Goal: Task Accomplishment & Management: Manage account settings

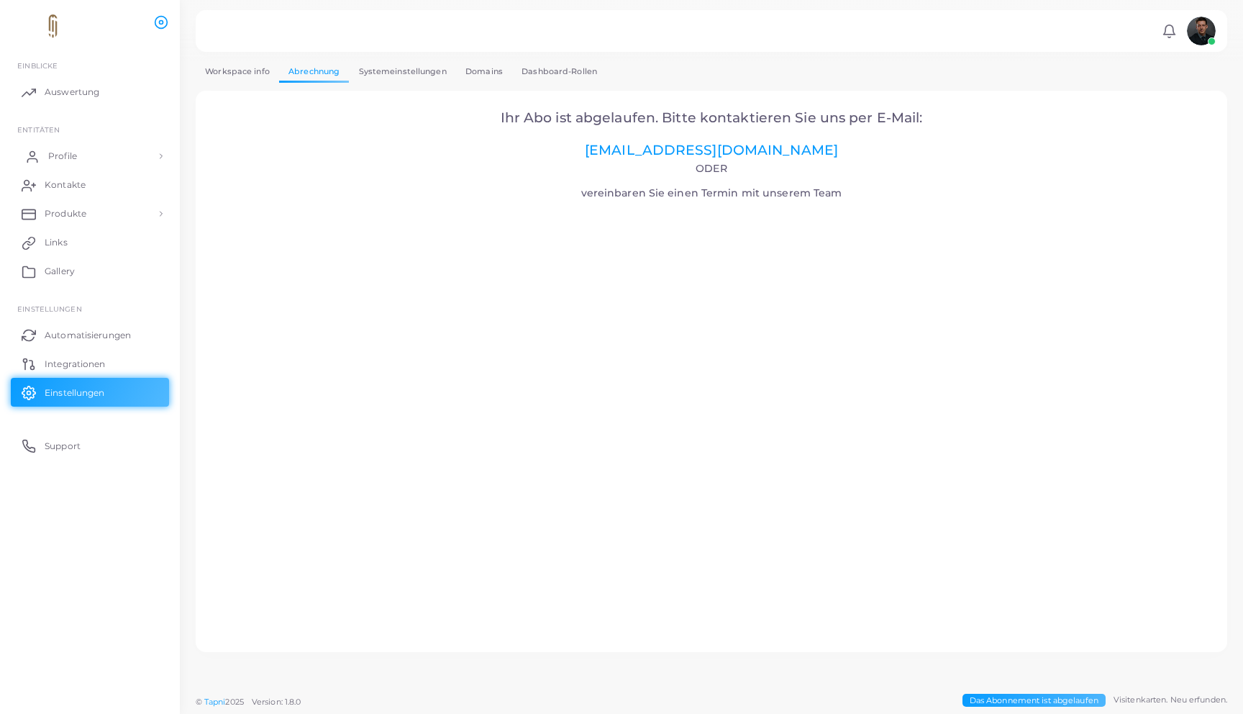
click at [114, 155] on link "Profile" at bounding box center [90, 156] width 158 height 29
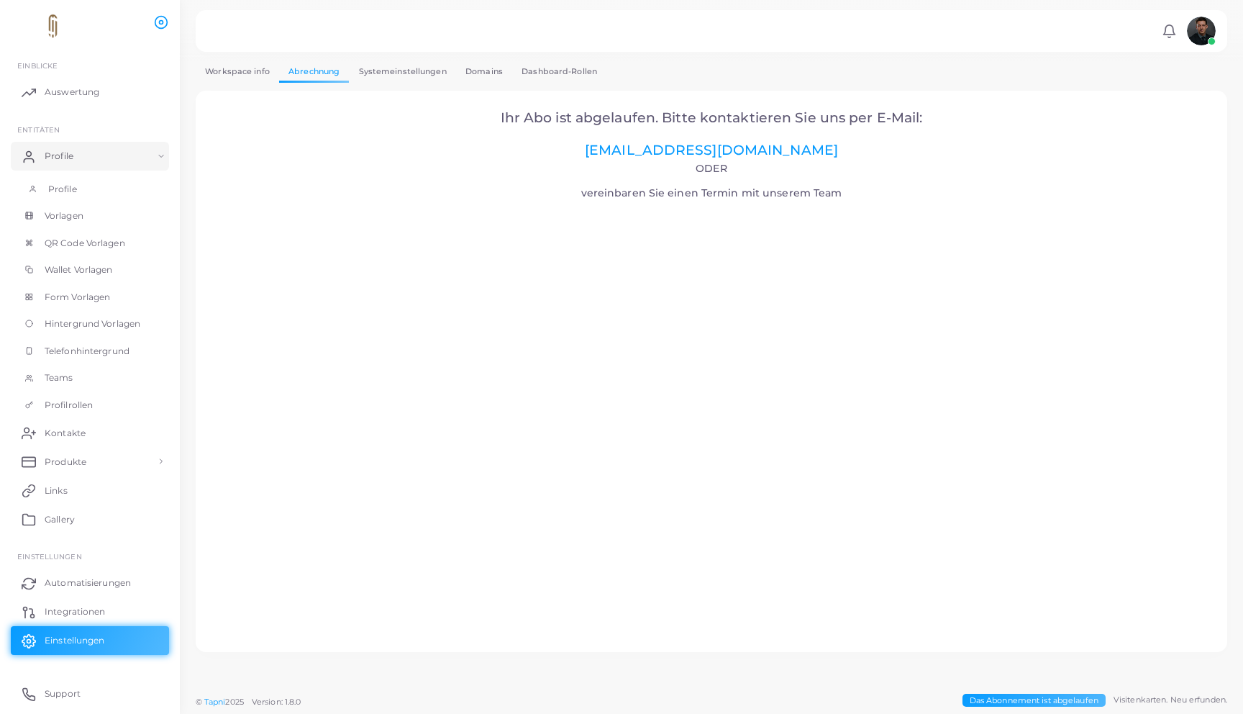
click at [95, 184] on link "Profile" at bounding box center [90, 189] width 158 height 27
click at [137, 185] on link "Profile" at bounding box center [90, 189] width 158 height 27
click at [117, 194] on link "Profile" at bounding box center [90, 189] width 158 height 27
click at [110, 217] on link "Vorlagen" at bounding box center [90, 215] width 158 height 27
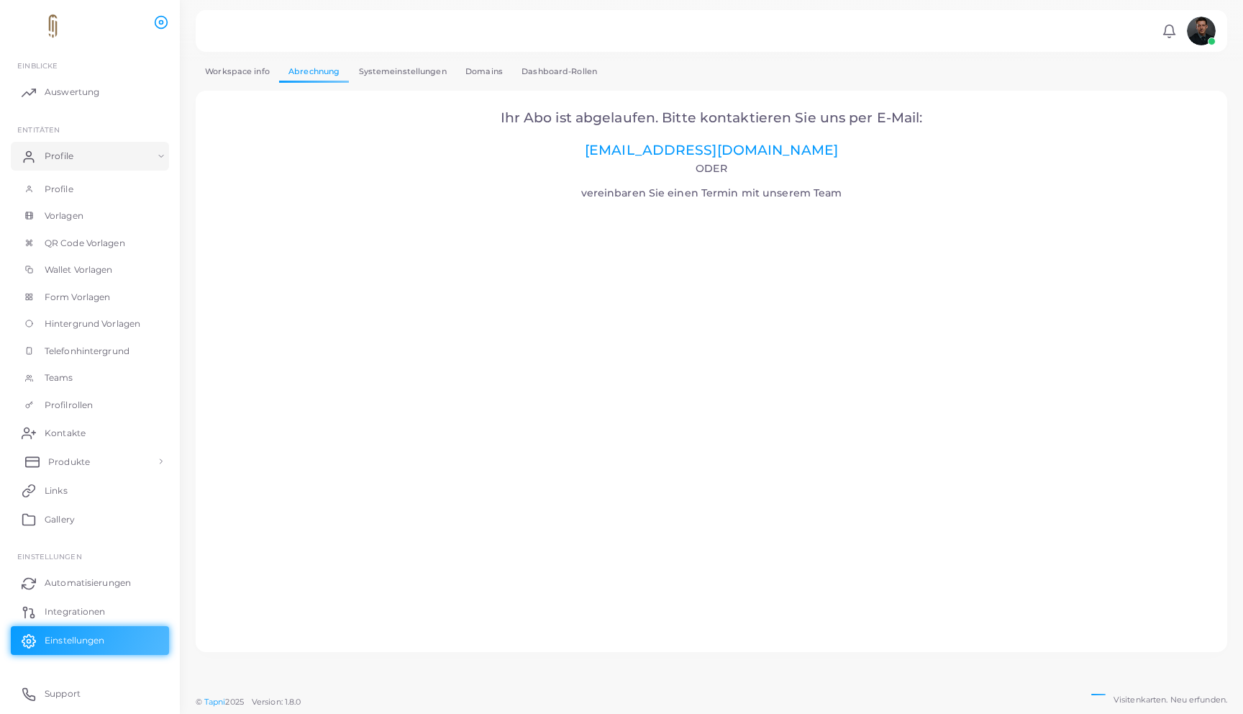
click at [71, 450] on link "Produkte" at bounding box center [90, 461] width 158 height 29
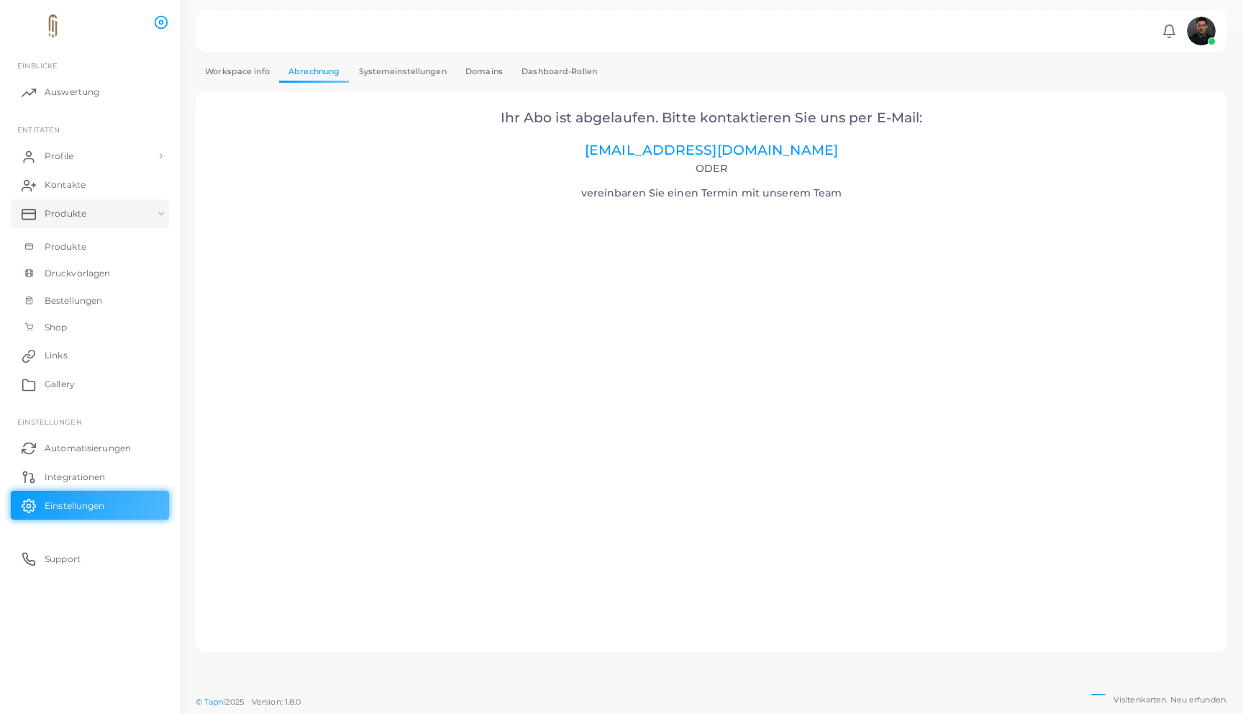
click at [111, 232] on li "Produkte Produkte Druckvorlagen Bestellungen Shop" at bounding box center [90, 270] width 180 height 142
click at [108, 237] on link "Produkte" at bounding box center [90, 246] width 158 height 27
click at [473, 75] on link "Domains" at bounding box center [484, 71] width 56 height 21
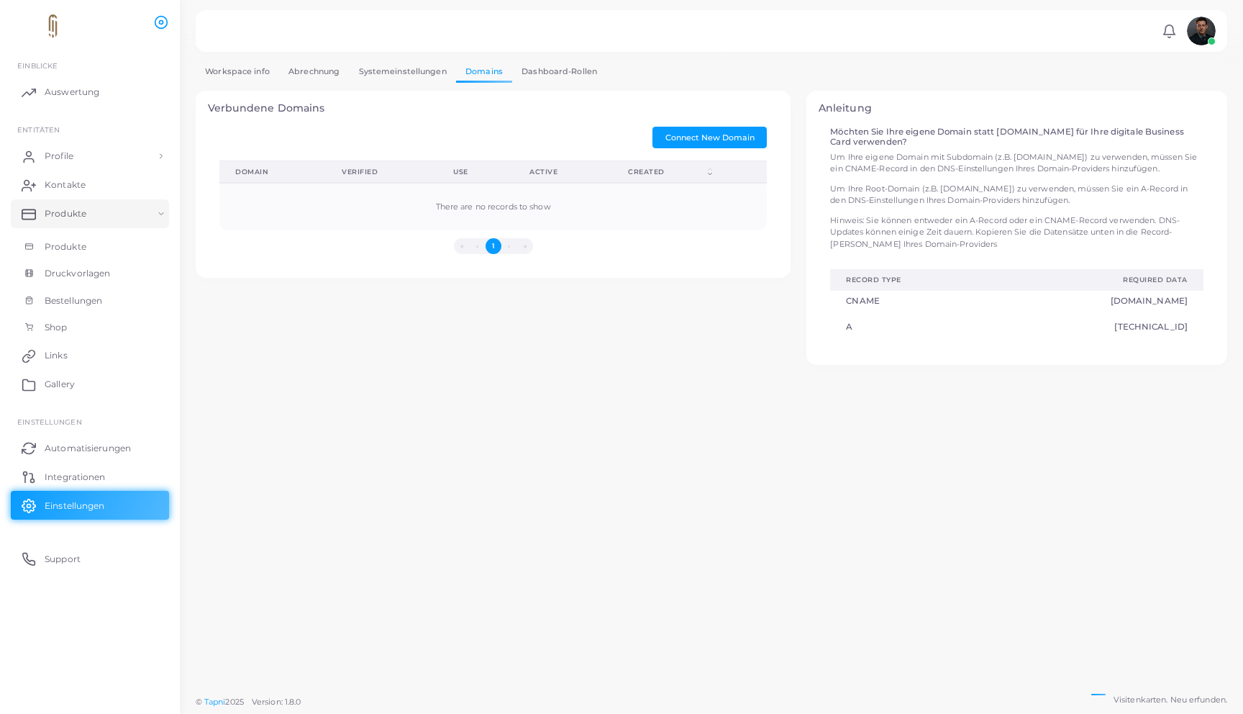
click at [294, 68] on link "Abrechnung" at bounding box center [314, 71] width 70 height 21
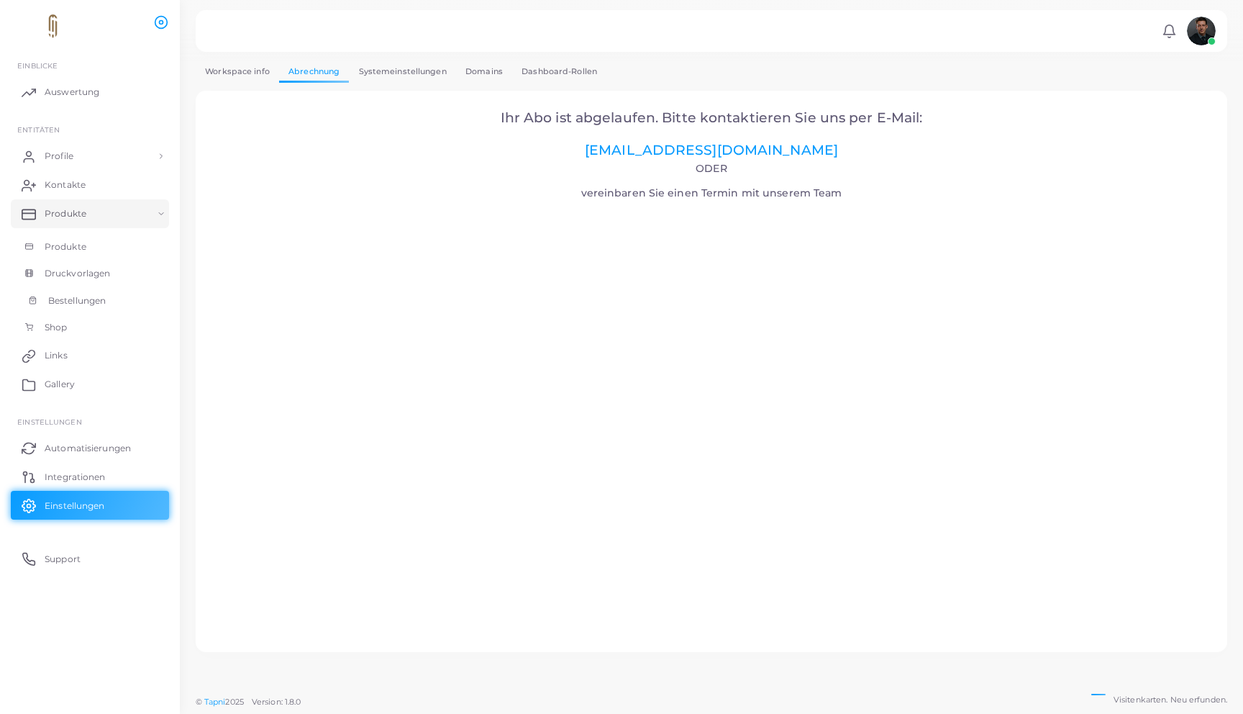
click at [78, 291] on link "Bestellungen" at bounding box center [90, 300] width 158 height 27
click at [90, 464] on link "Integrationen" at bounding box center [90, 476] width 158 height 29
click at [83, 319] on link "Shop" at bounding box center [90, 327] width 158 height 27
click at [108, 85] on link "Auswertung" at bounding box center [90, 92] width 158 height 29
click at [83, 153] on link "Profile" at bounding box center [90, 156] width 158 height 29
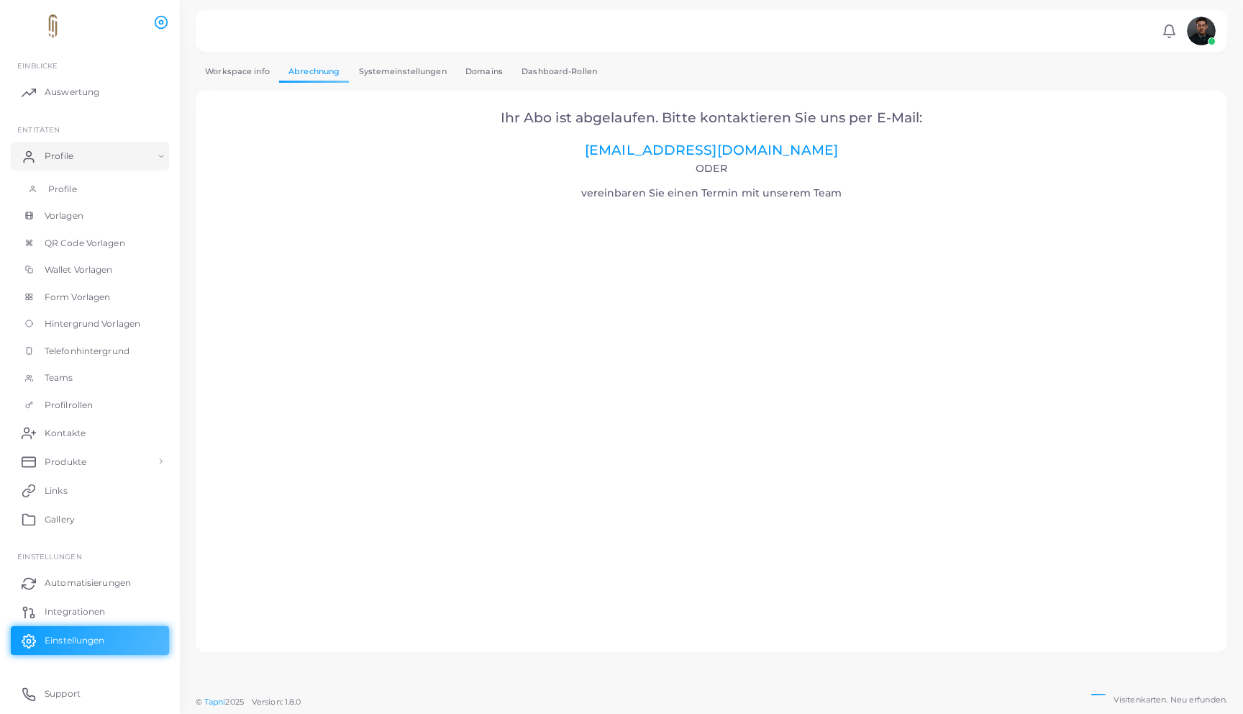
click at [83, 192] on link "Profile" at bounding box center [90, 189] width 158 height 27
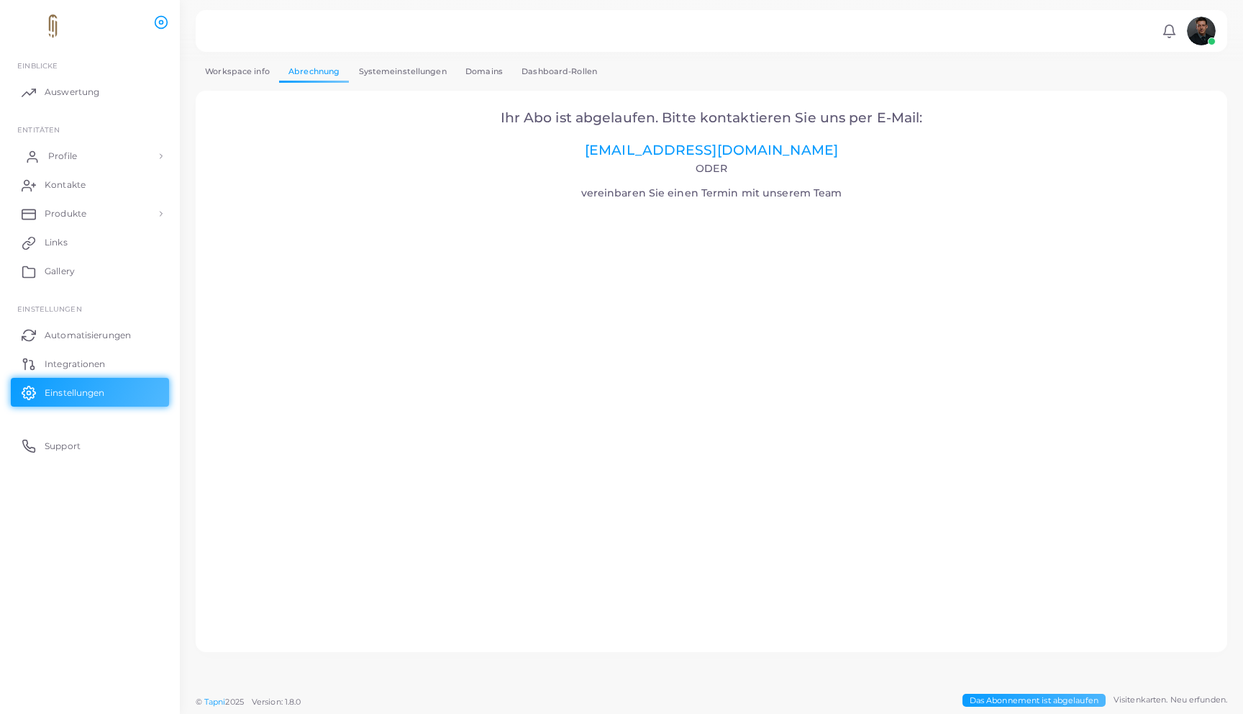
click at [85, 145] on link "Profile" at bounding box center [90, 156] width 158 height 29
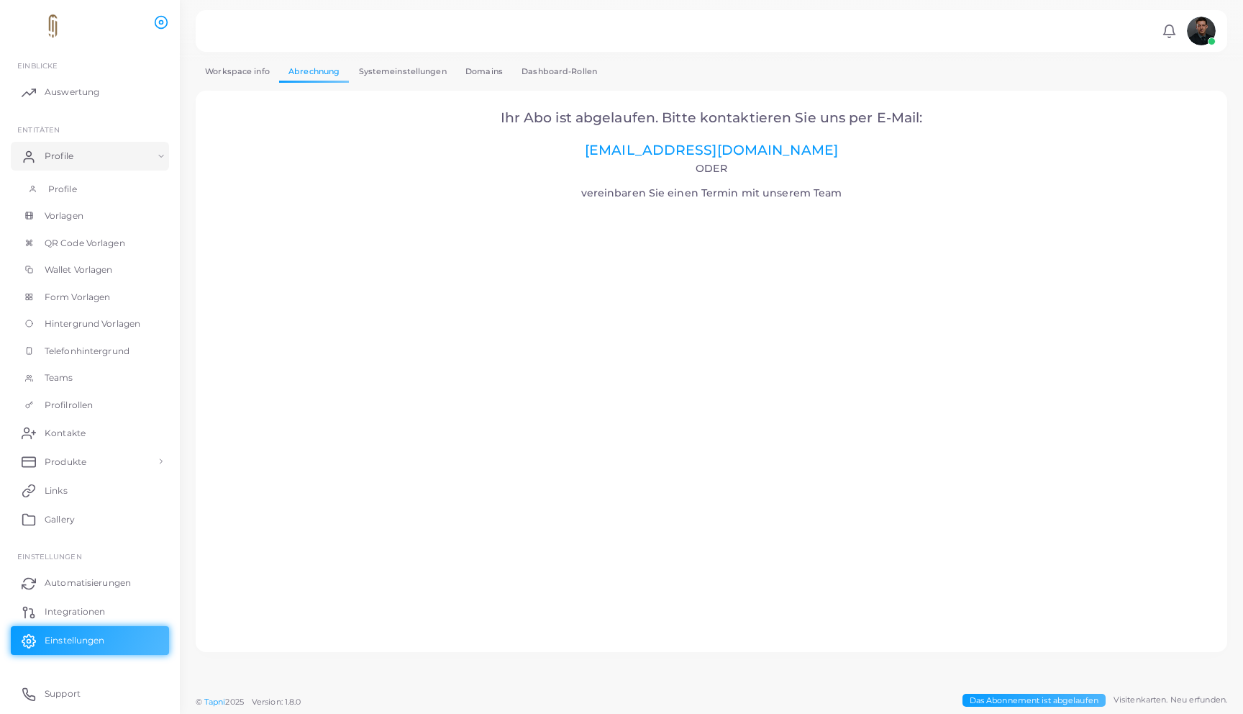
click at [81, 178] on link "Profile" at bounding box center [90, 189] width 158 height 27
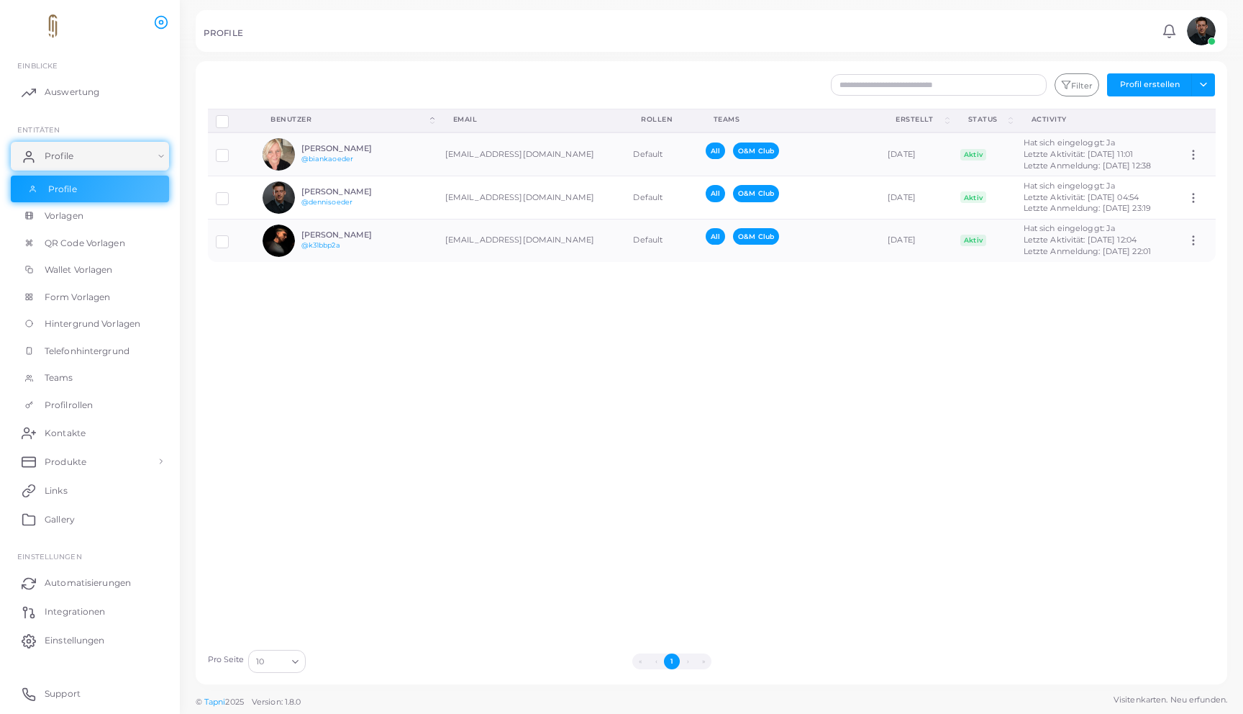
click at [78, 184] on link "Profile" at bounding box center [90, 189] width 158 height 27
click at [70, 460] on span "Produkte" at bounding box center [69, 461] width 42 height 13
click at [65, 484] on link "Produkte" at bounding box center [90, 494] width 158 height 27
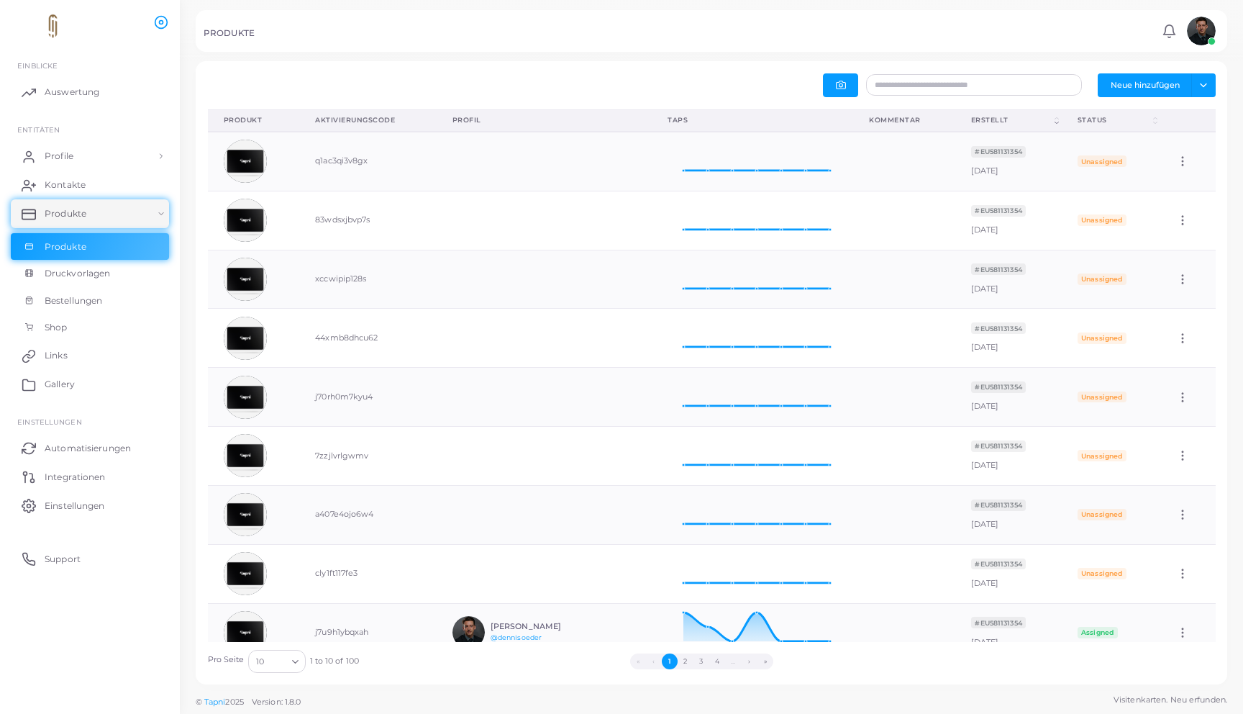
click at [1048, 120] on th "Erstellt (Click to sort Ascending)" at bounding box center [1009, 120] width 106 height 22
click at [1048, 120] on tr "Produkt (Click to clear sorting) Aktivierungscode (Click to clear sorting) Prof…" at bounding box center [712, 120] width 1008 height 22
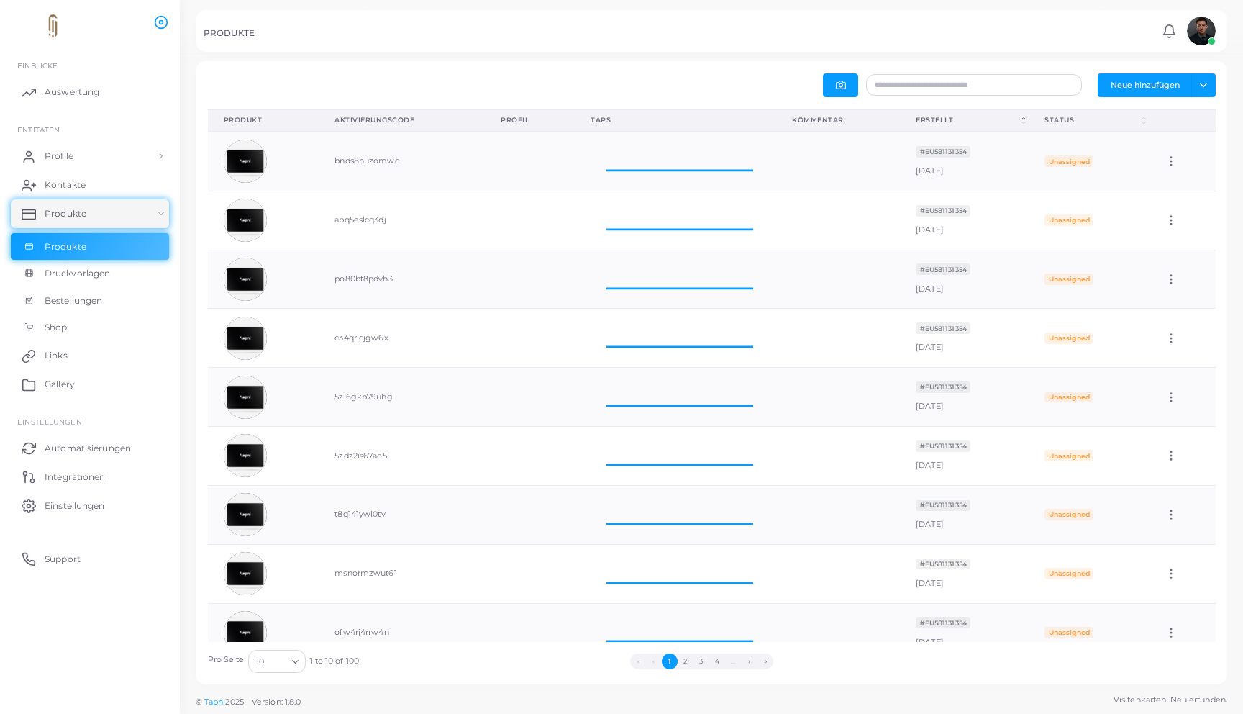
click at [1015, 120] on th "Erstellt (Click to sort Descending)" at bounding box center [964, 120] width 129 height 22
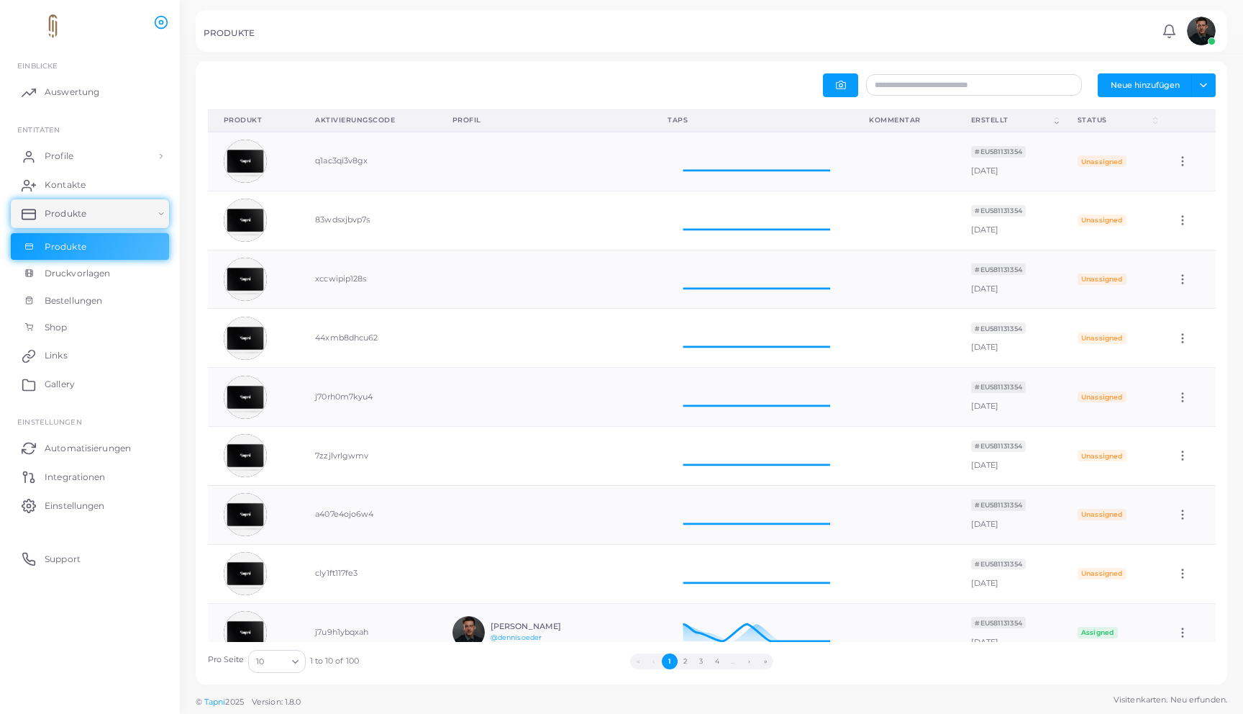
click at [1015, 120] on div "Erstellt" at bounding box center [1011, 120] width 81 height 10
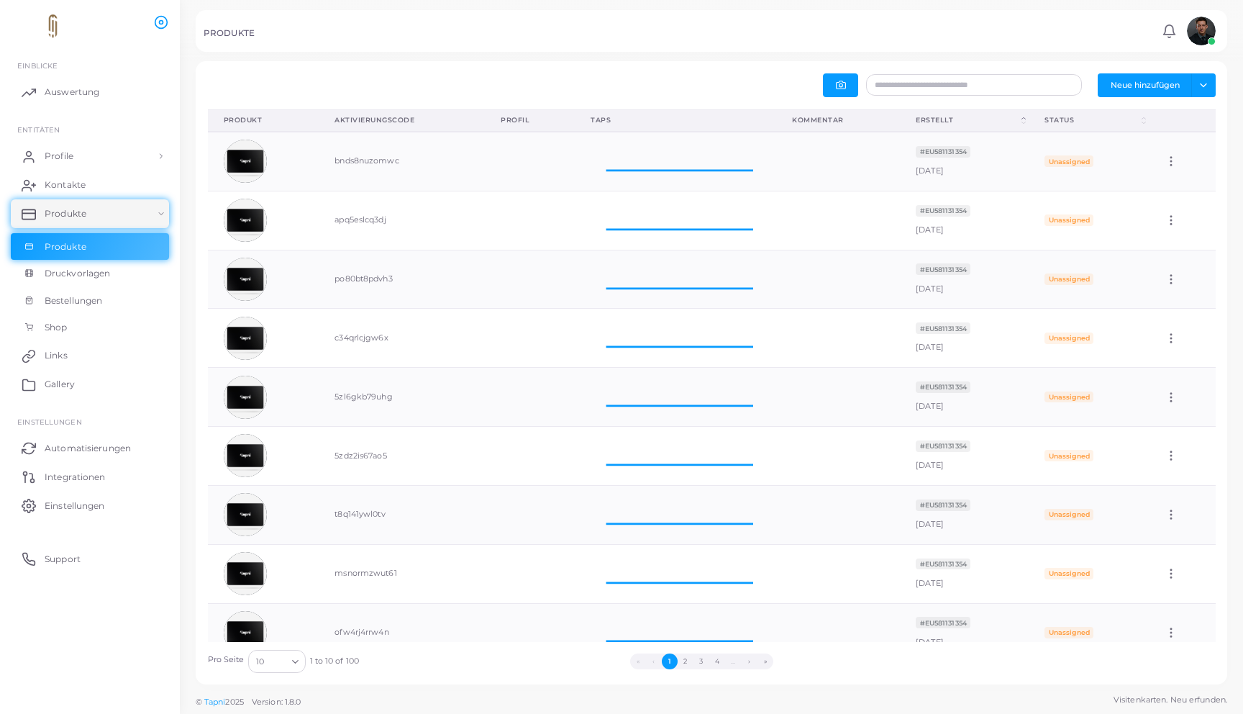
click at [1015, 120] on th "Erstellt (Click to sort Descending)" at bounding box center [964, 120] width 129 height 22
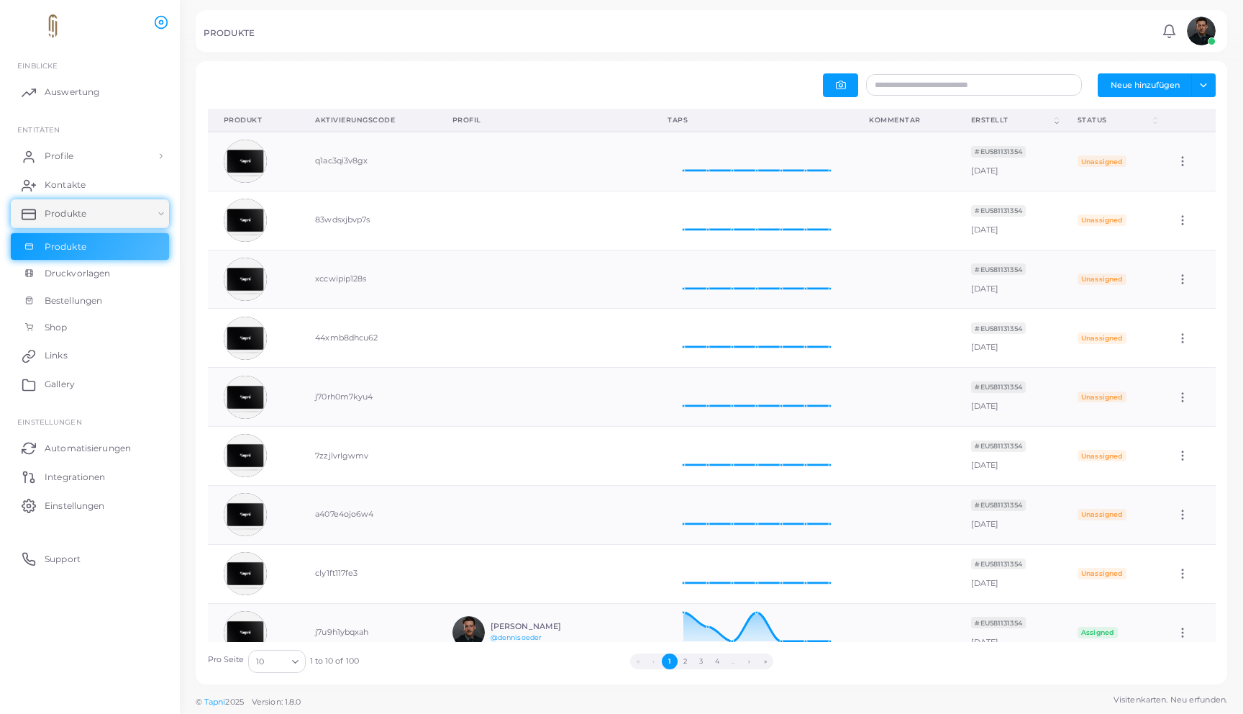
click at [1142, 122] on th "Status (Click to sort Ascending)" at bounding box center [1111, 120] width 99 height 22
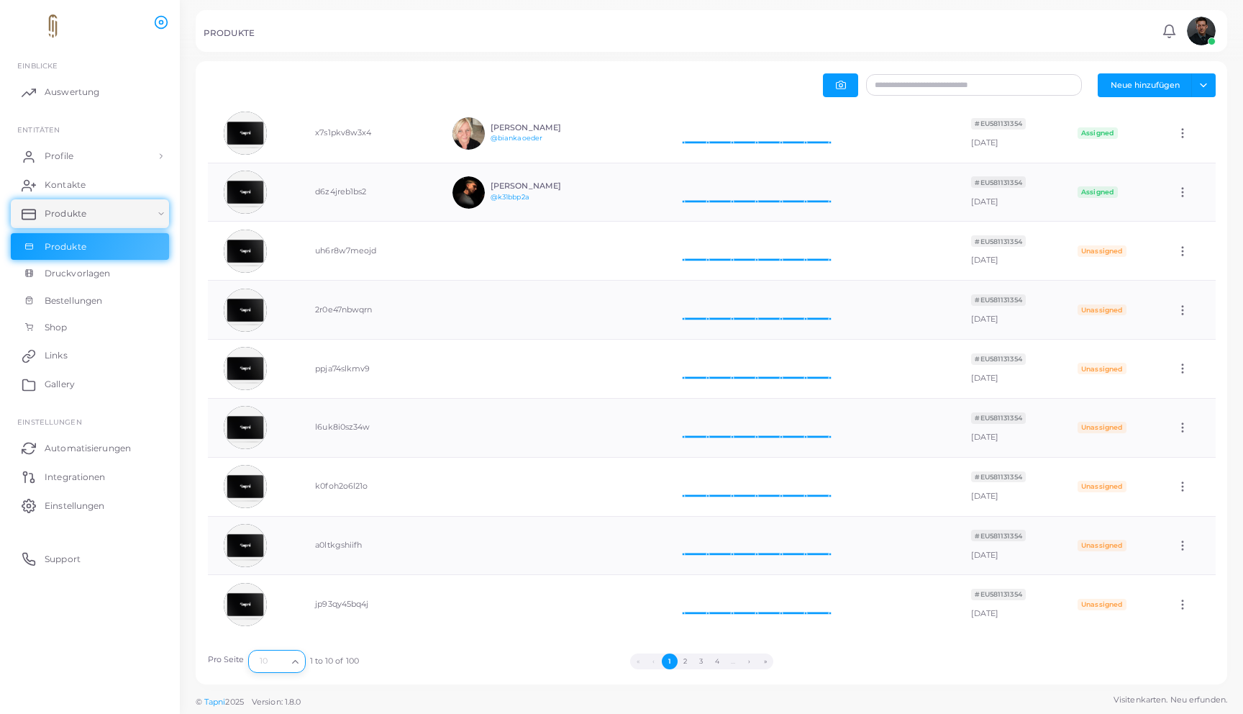
click at [290, 658] on icon "Search for option" at bounding box center [295, 661] width 11 height 11
click at [289, 650] on li "100" at bounding box center [305, 645] width 115 height 22
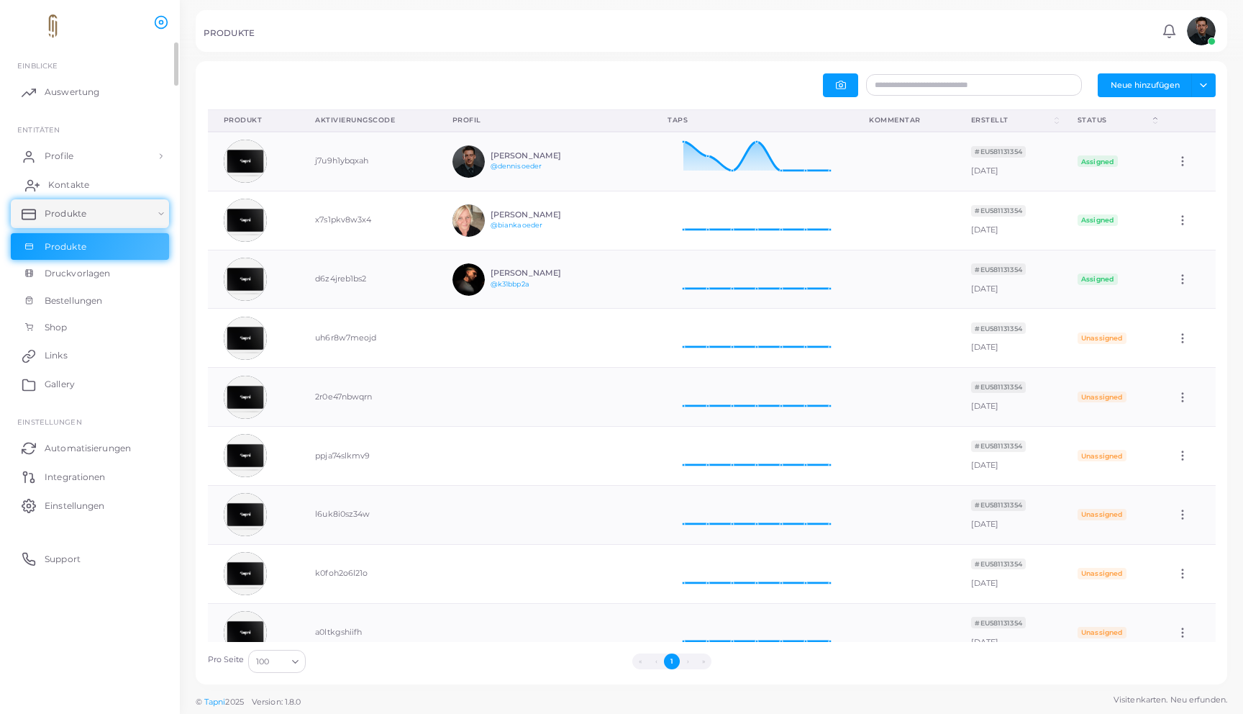
click at [69, 191] on link "Kontakte" at bounding box center [90, 185] width 158 height 29
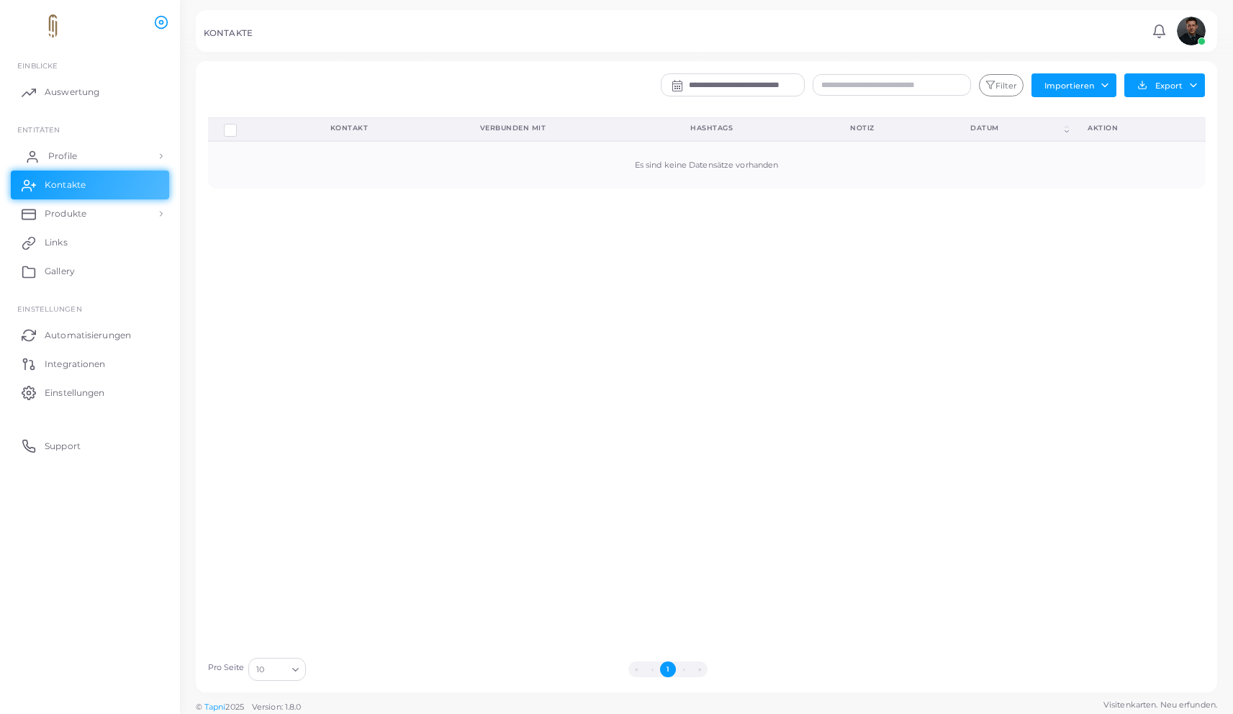
click at [94, 151] on link "Profile" at bounding box center [90, 156] width 158 height 29
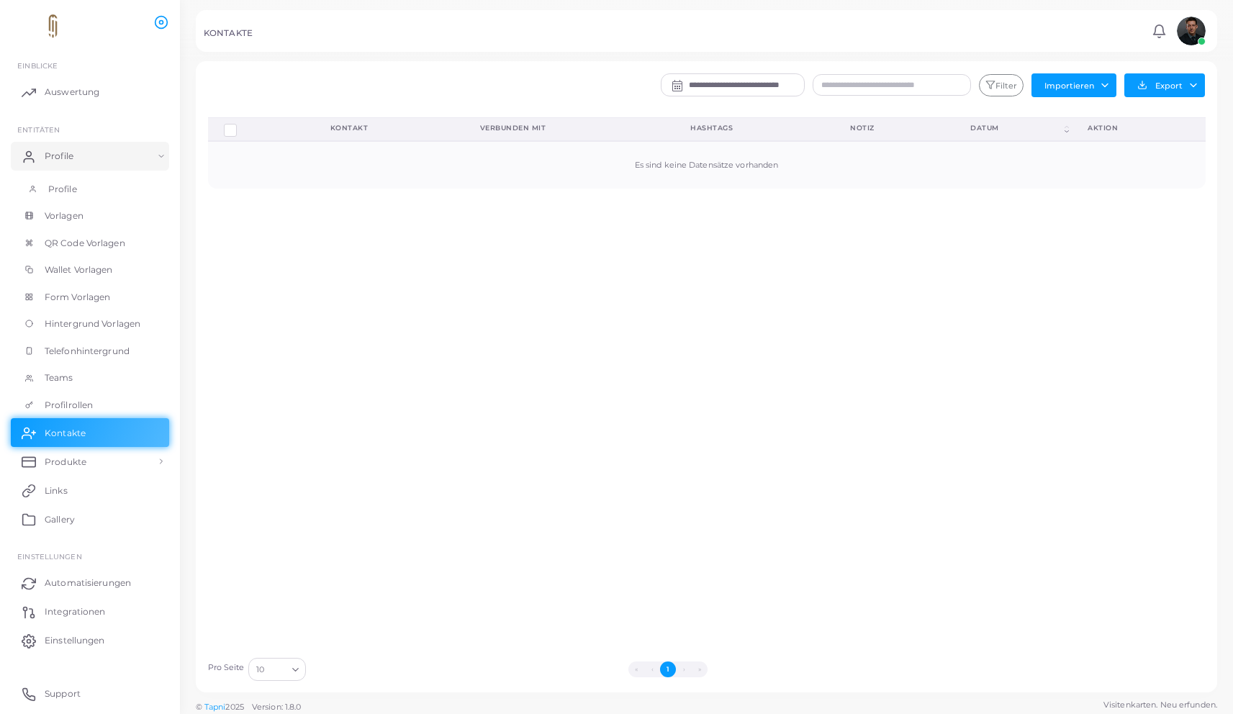
click at [72, 176] on link "Profile" at bounding box center [90, 189] width 158 height 27
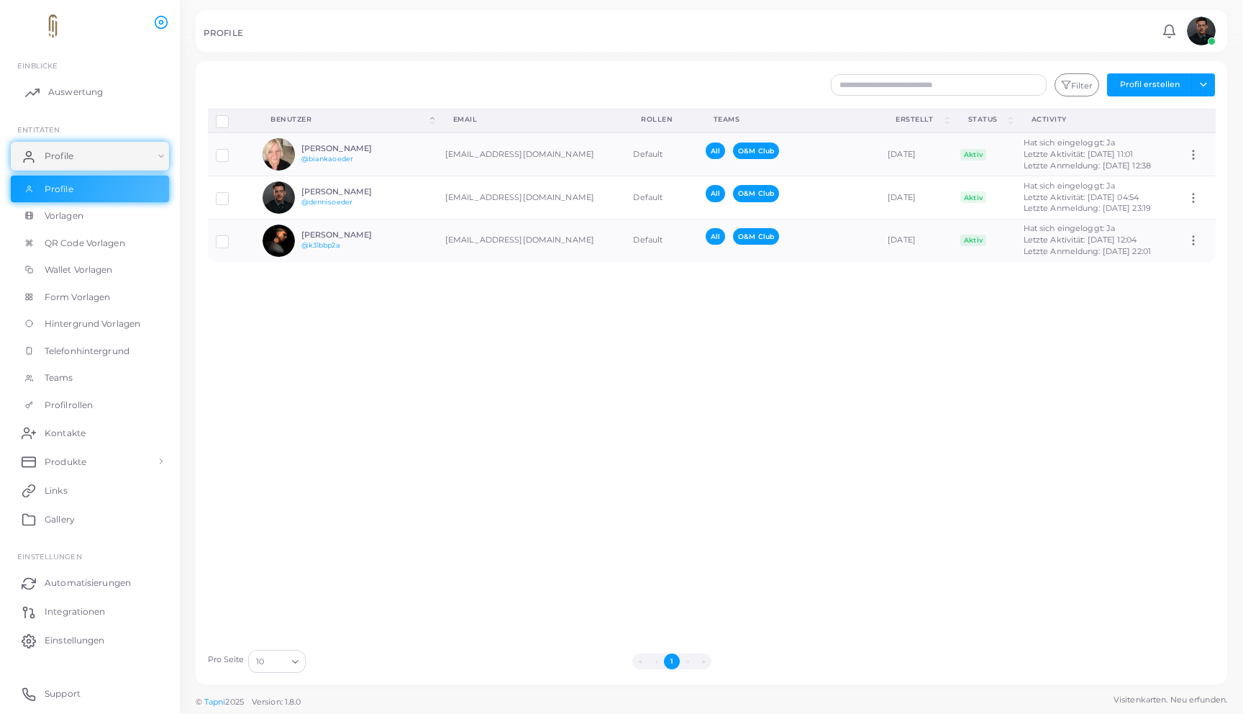
click at [60, 97] on span "Auswertung" at bounding box center [75, 92] width 55 height 13
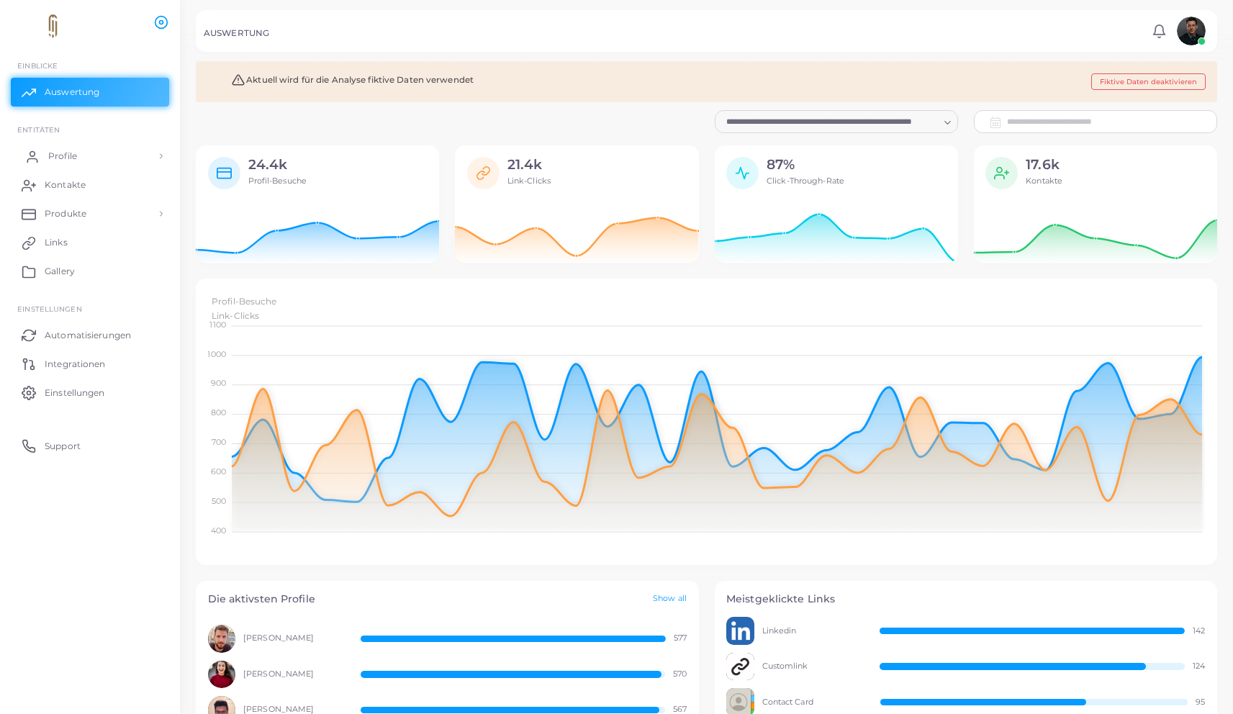
click at [68, 147] on link "Profile" at bounding box center [90, 156] width 158 height 29
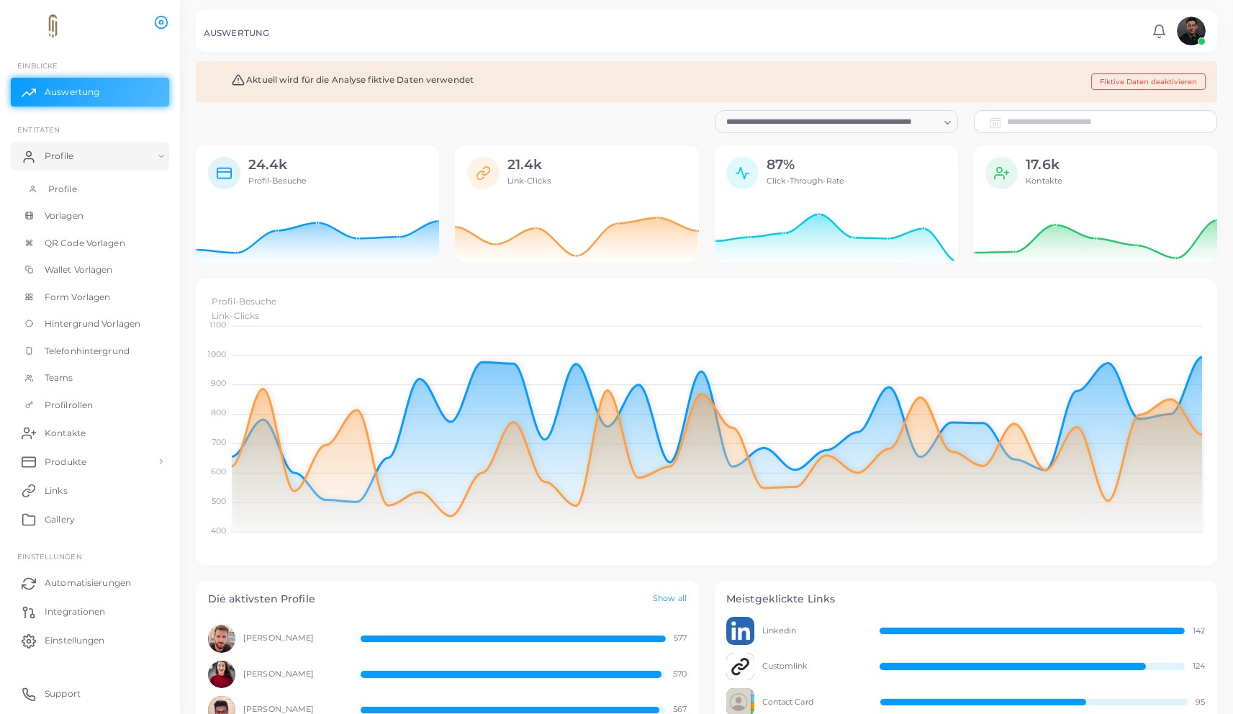
click at [73, 177] on link "Profile" at bounding box center [90, 189] width 158 height 27
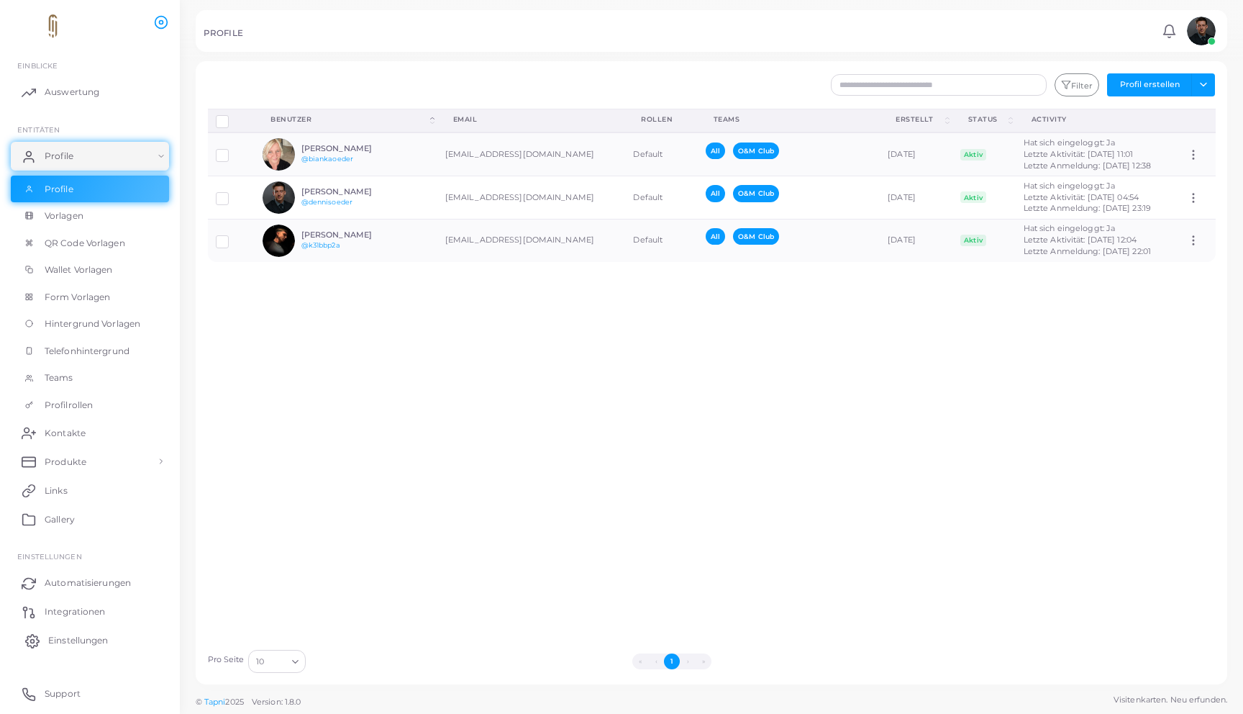
click at [76, 629] on link "Einstellungen" at bounding box center [90, 640] width 158 height 29
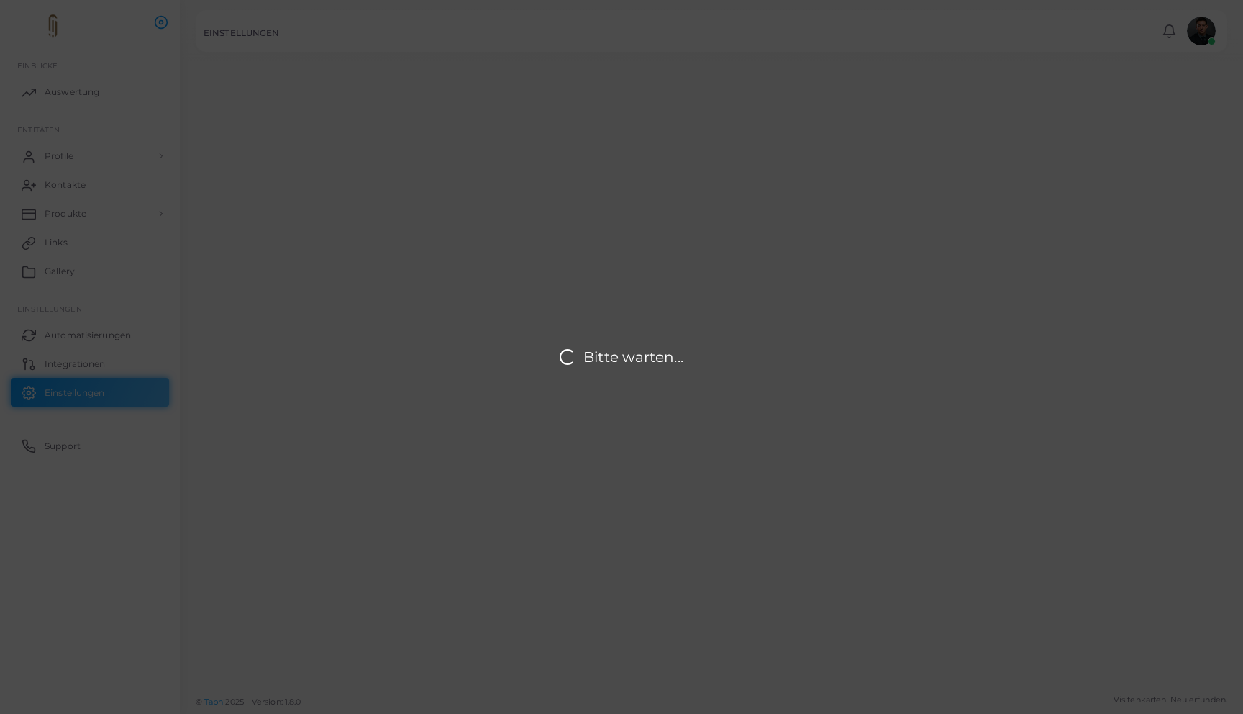
type input "**********"
type input "*****"
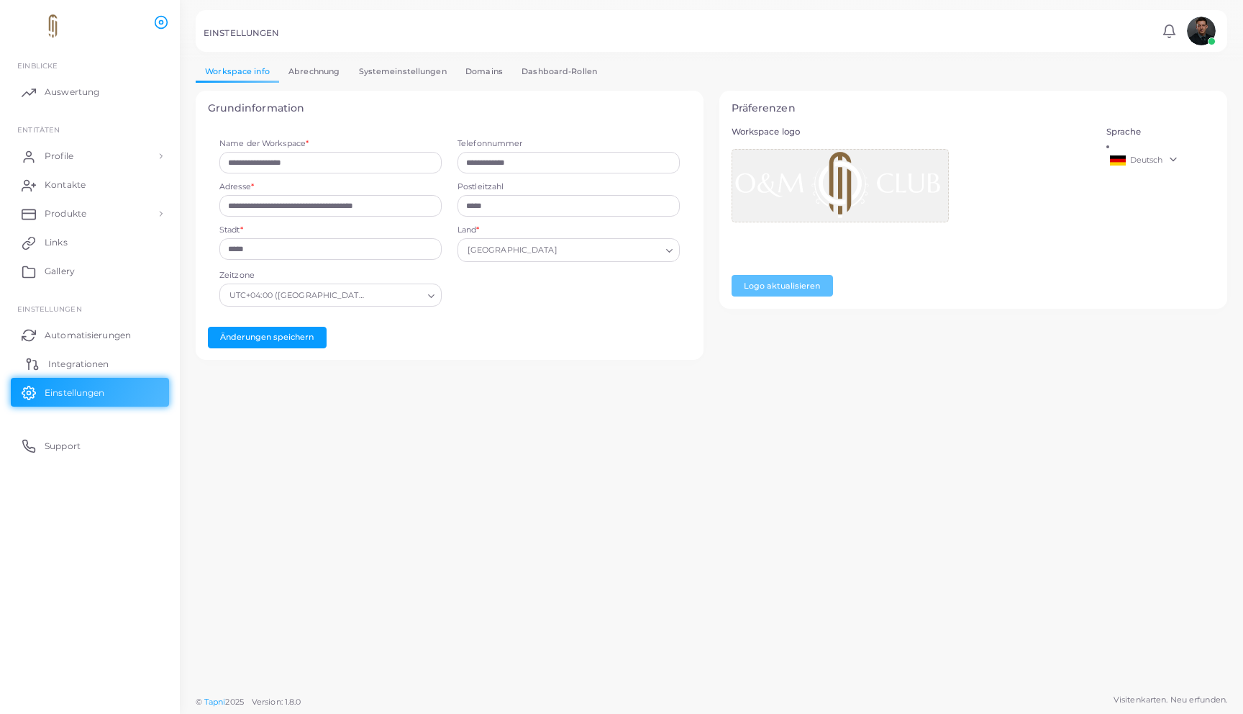
click at [89, 359] on span "Integrationen" at bounding box center [78, 364] width 60 height 13
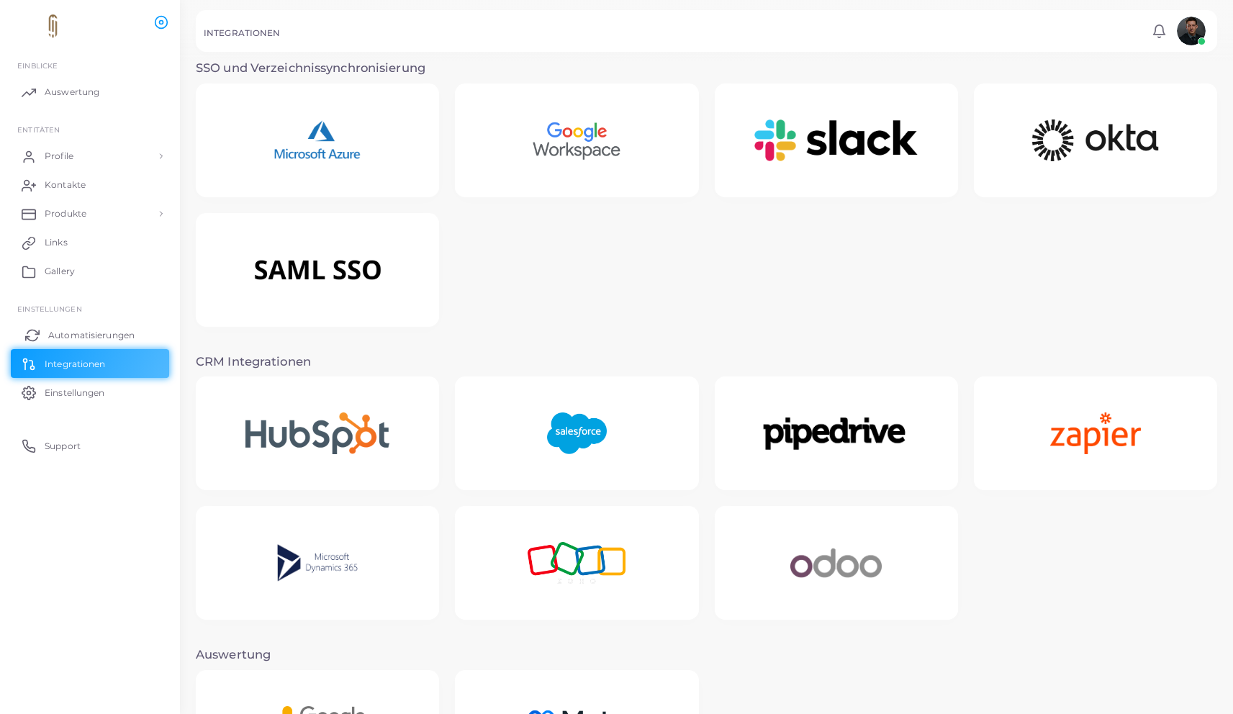
click at [86, 342] on link "Automatisierungen" at bounding box center [90, 334] width 158 height 29
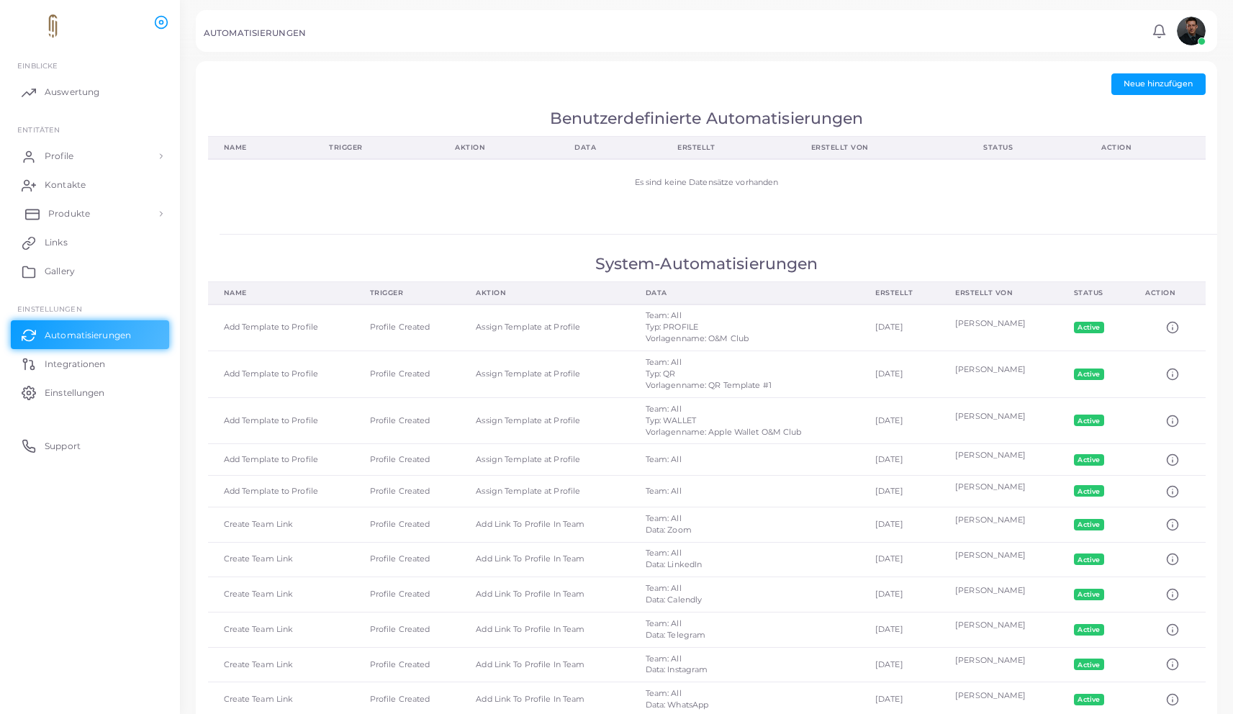
click at [81, 213] on span "Produkte" at bounding box center [69, 213] width 42 height 13
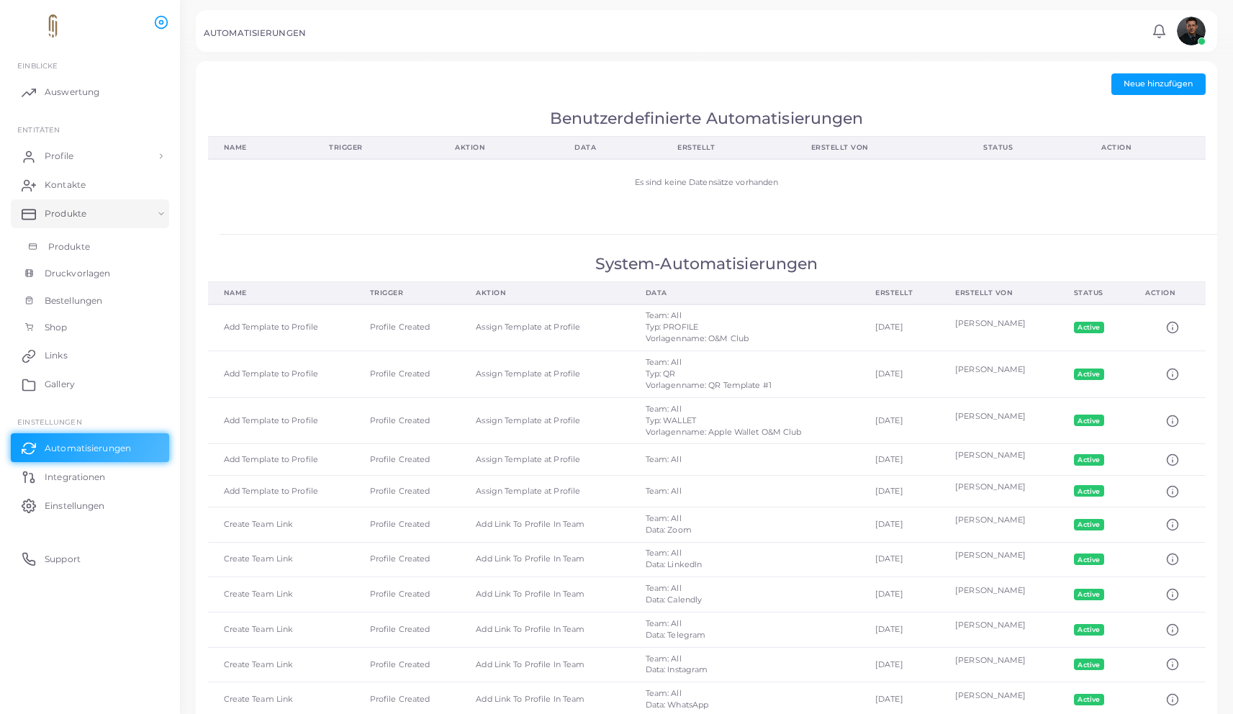
click at [77, 248] on span "Produkte" at bounding box center [69, 246] width 42 height 13
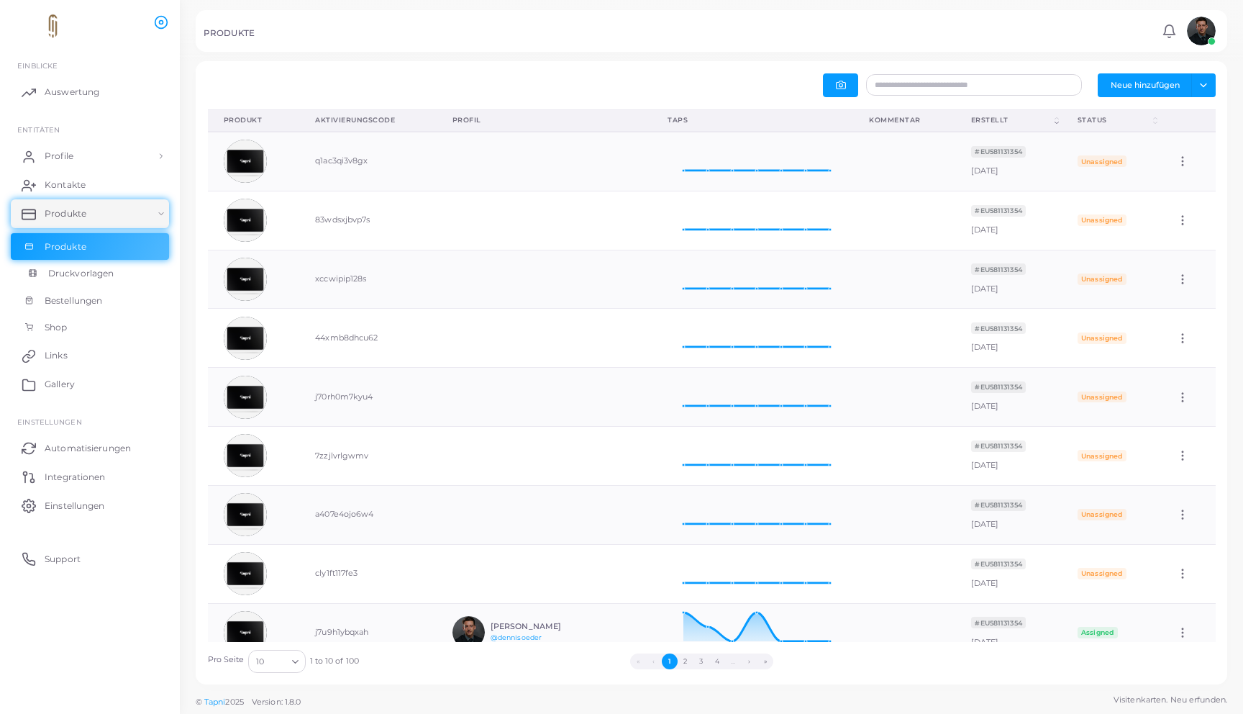
click at [76, 278] on span "Druckvorlagen" at bounding box center [80, 273] width 65 height 13
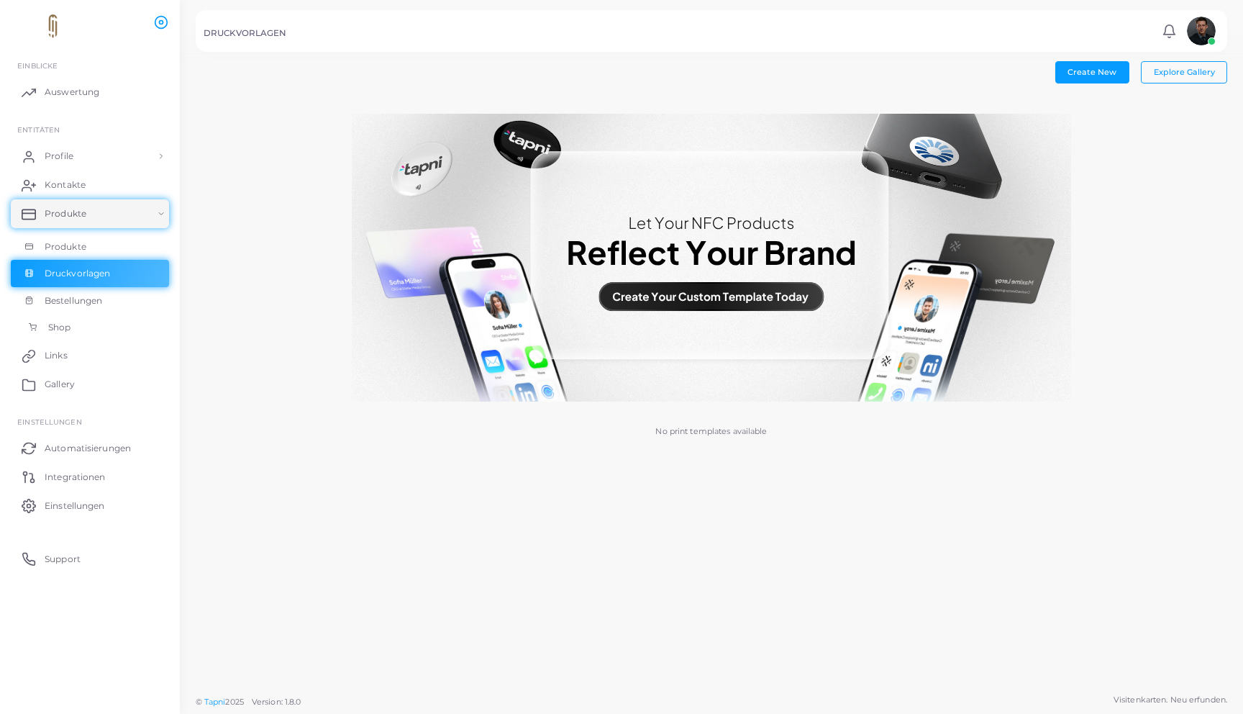
click at [69, 329] on span "Shop" at bounding box center [59, 327] width 22 height 13
click at [94, 152] on link "Profile" at bounding box center [90, 156] width 158 height 29
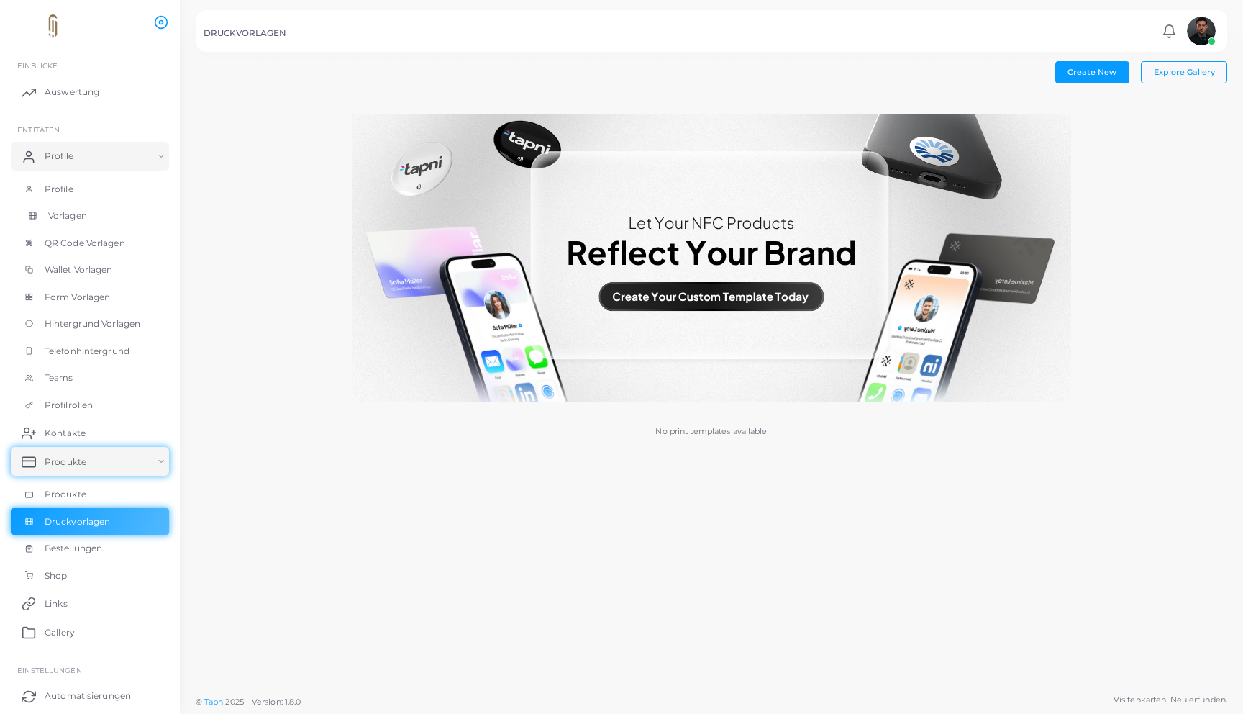
click at [77, 218] on span "Vorlagen" at bounding box center [67, 215] width 39 height 13
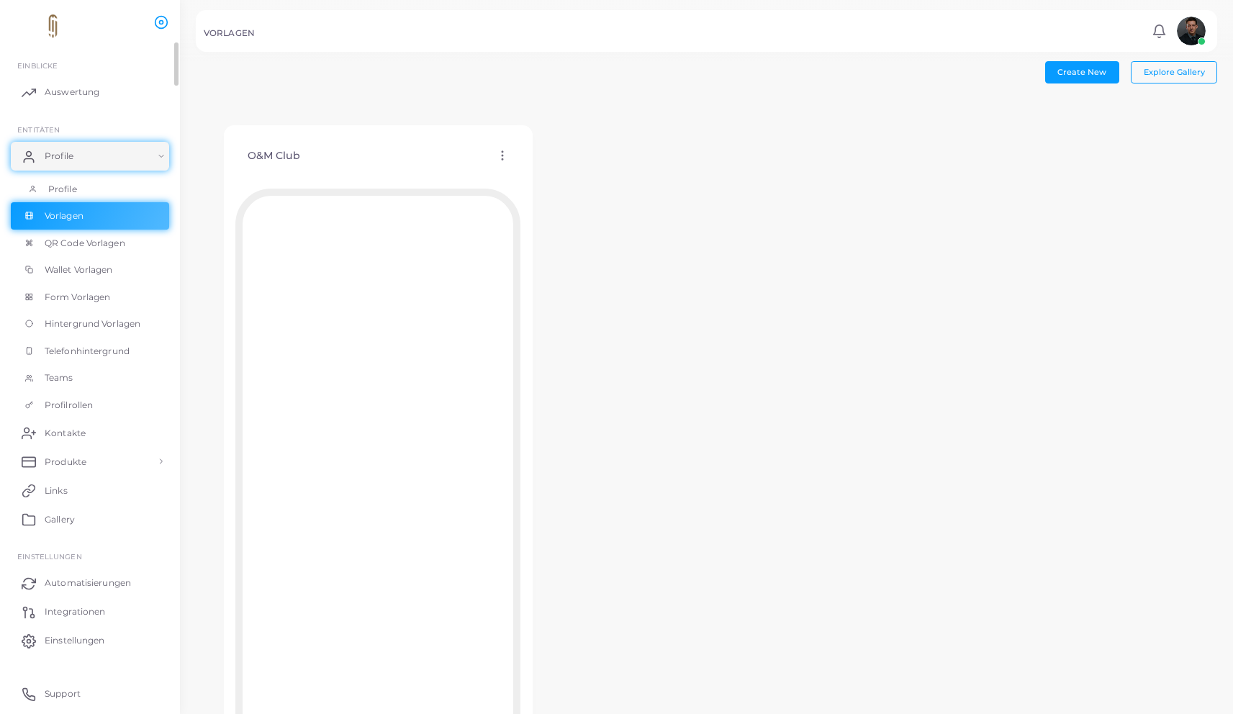
click at [78, 196] on link "Profile" at bounding box center [90, 189] width 158 height 27
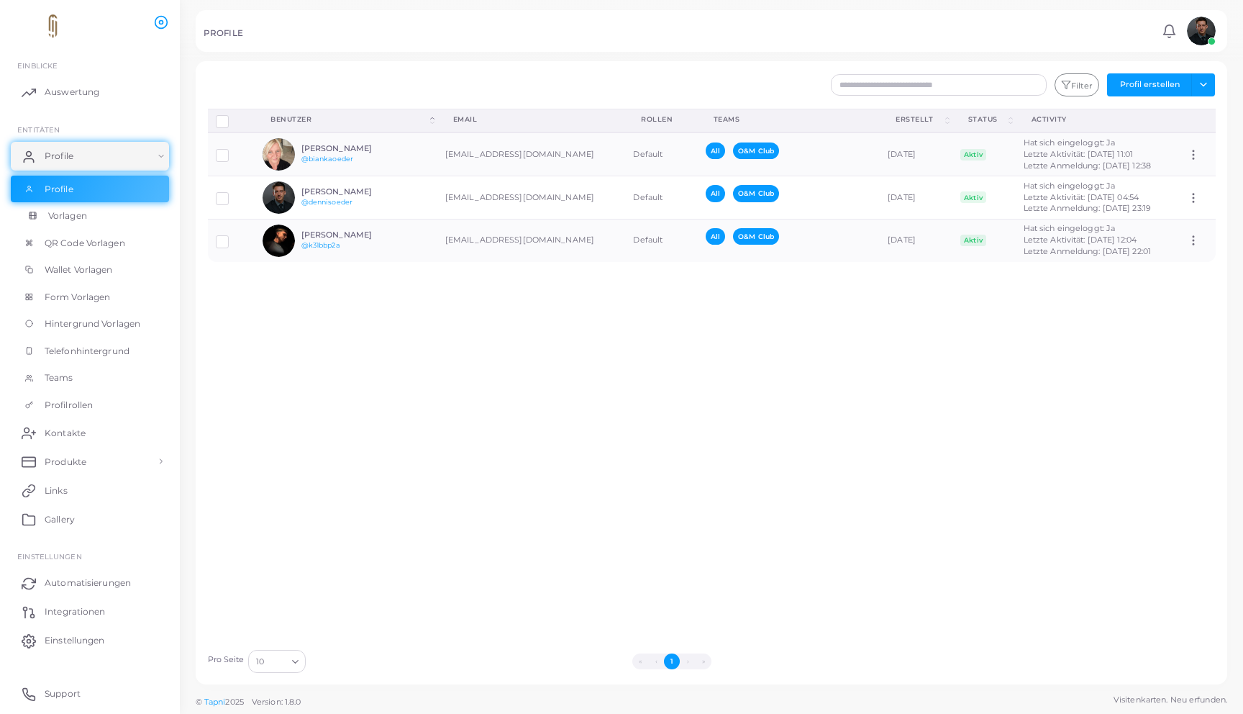
click at [89, 217] on link "Vorlagen" at bounding box center [90, 215] width 158 height 27
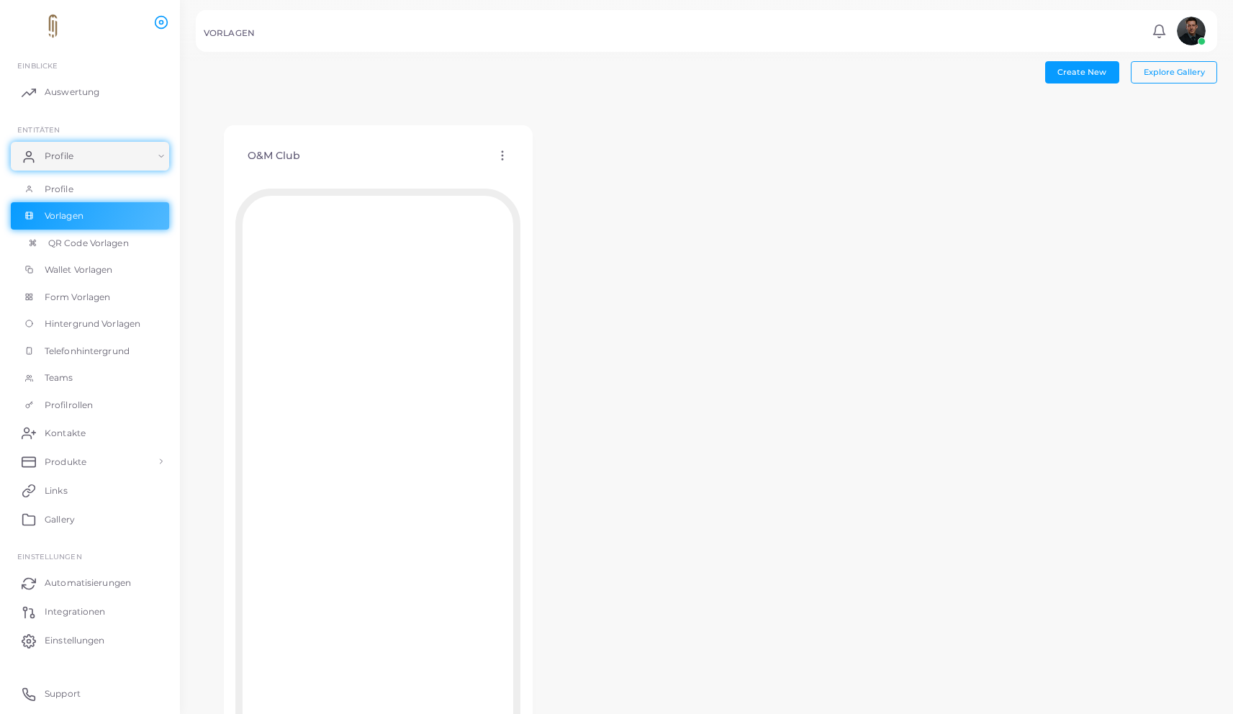
click at [78, 240] on span "QR Code Vorlagen" at bounding box center [88, 243] width 81 height 13
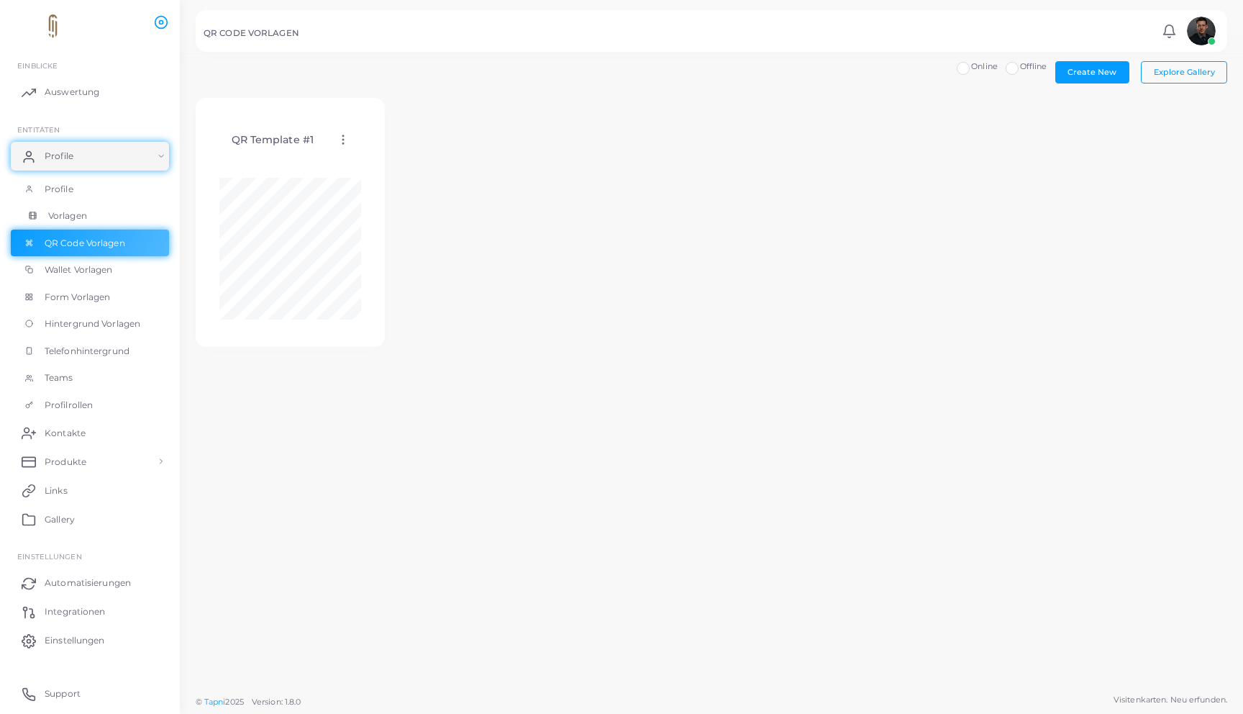
click at [81, 207] on link "Vorlagen" at bounding box center [90, 215] width 158 height 27
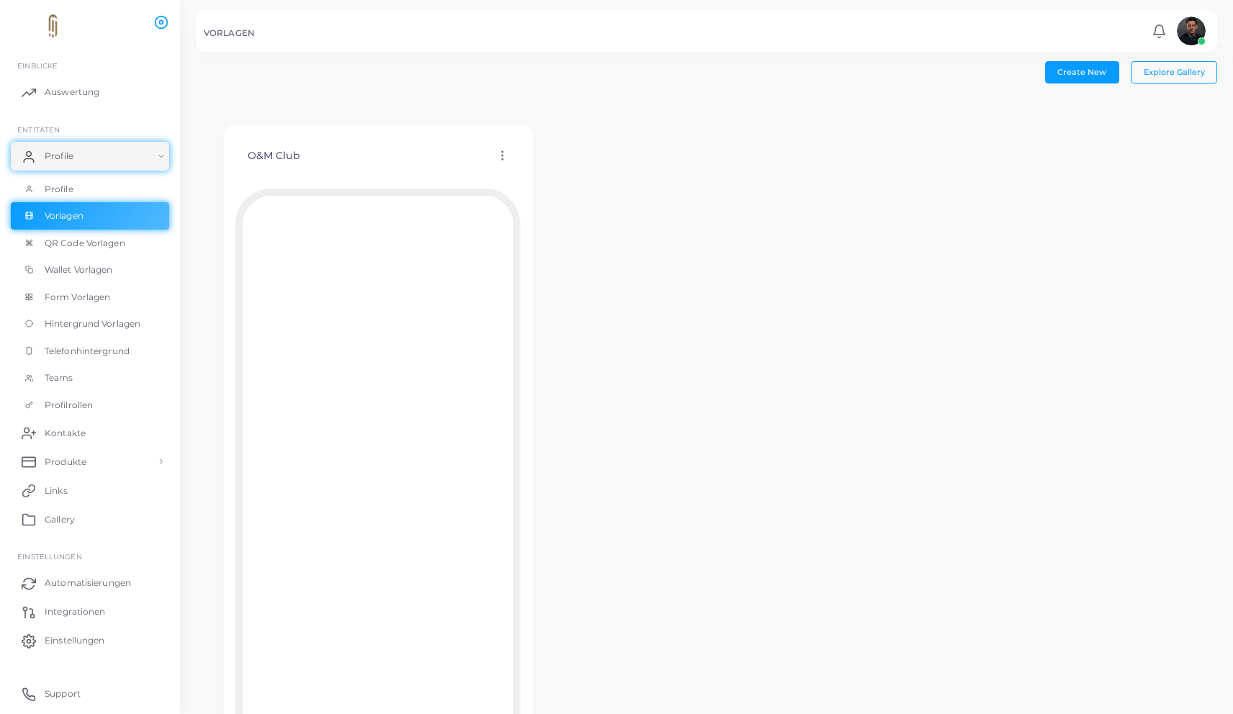
click at [71, 173] on li "Profile Profile Vorlagen QR Code Vorlagen Wallet Vorlagen Form Vorlagen Hinterg…" at bounding box center [90, 280] width 180 height 277
click at [69, 183] on span "Profile" at bounding box center [62, 189] width 29 height 13
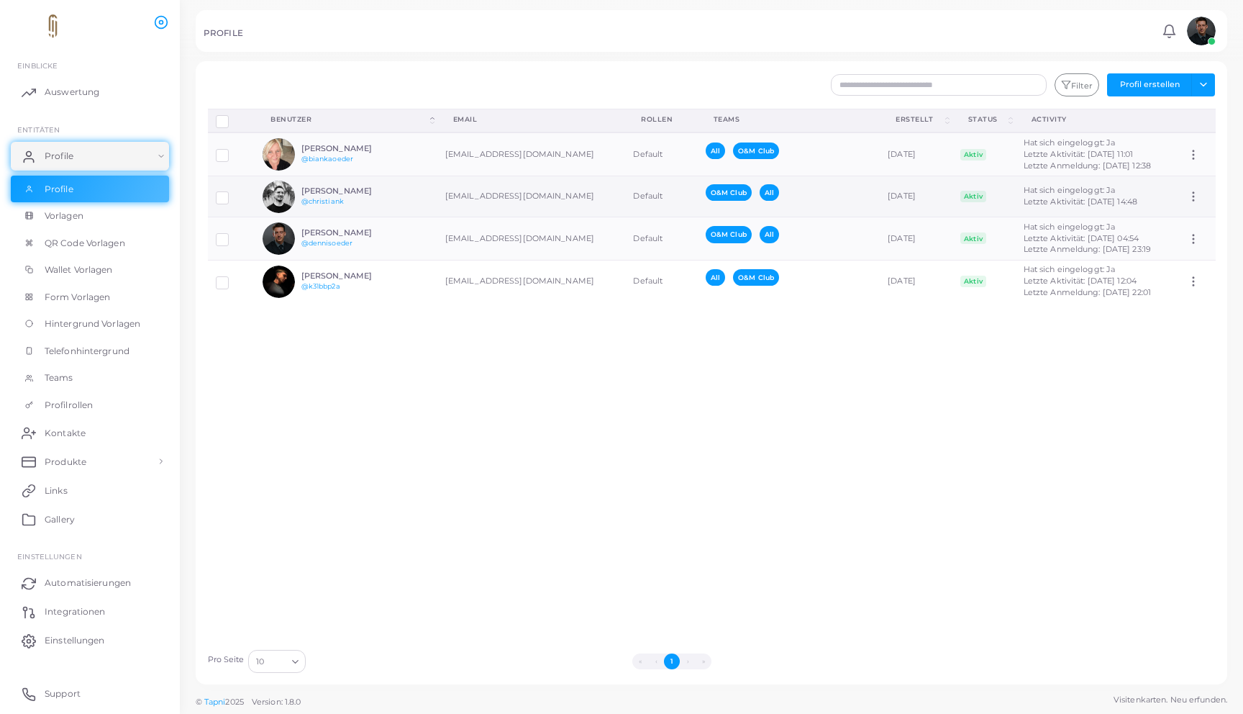
click at [379, 196] on div "[DEMOGRAPHIC_DATA][PERSON_NAME] @christiank" at bounding box center [354, 196] width 106 height 21
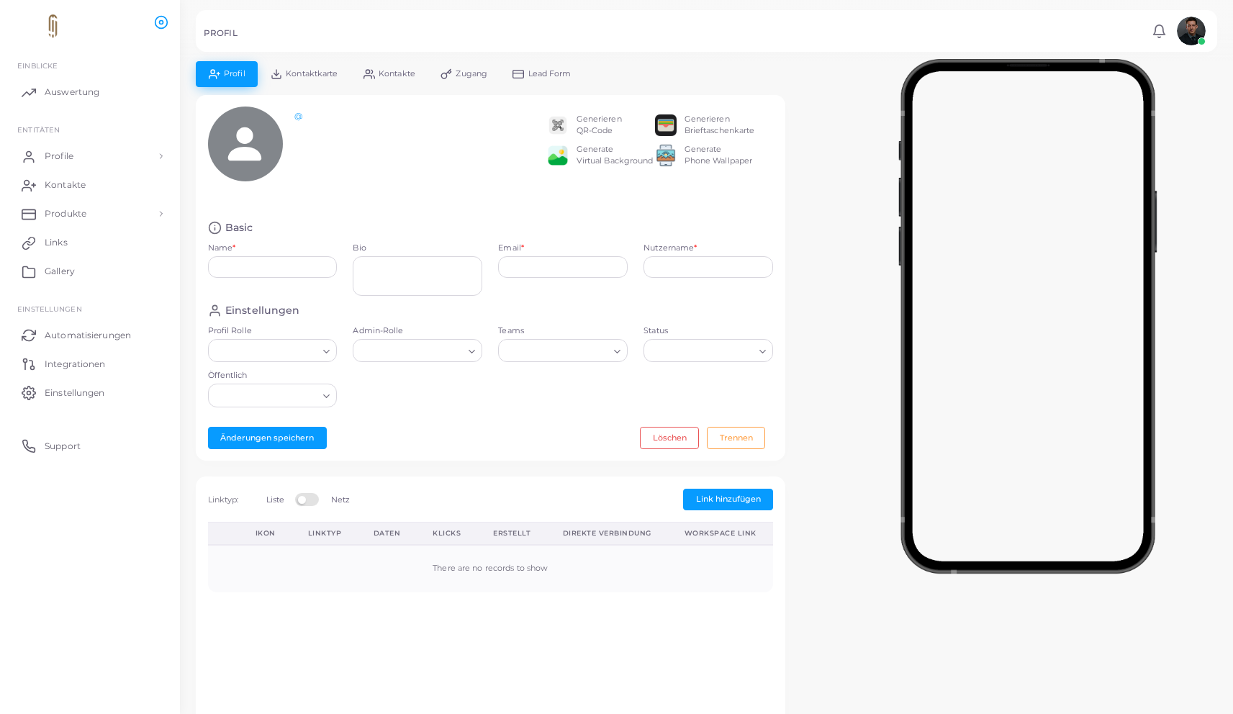
type input "**********"
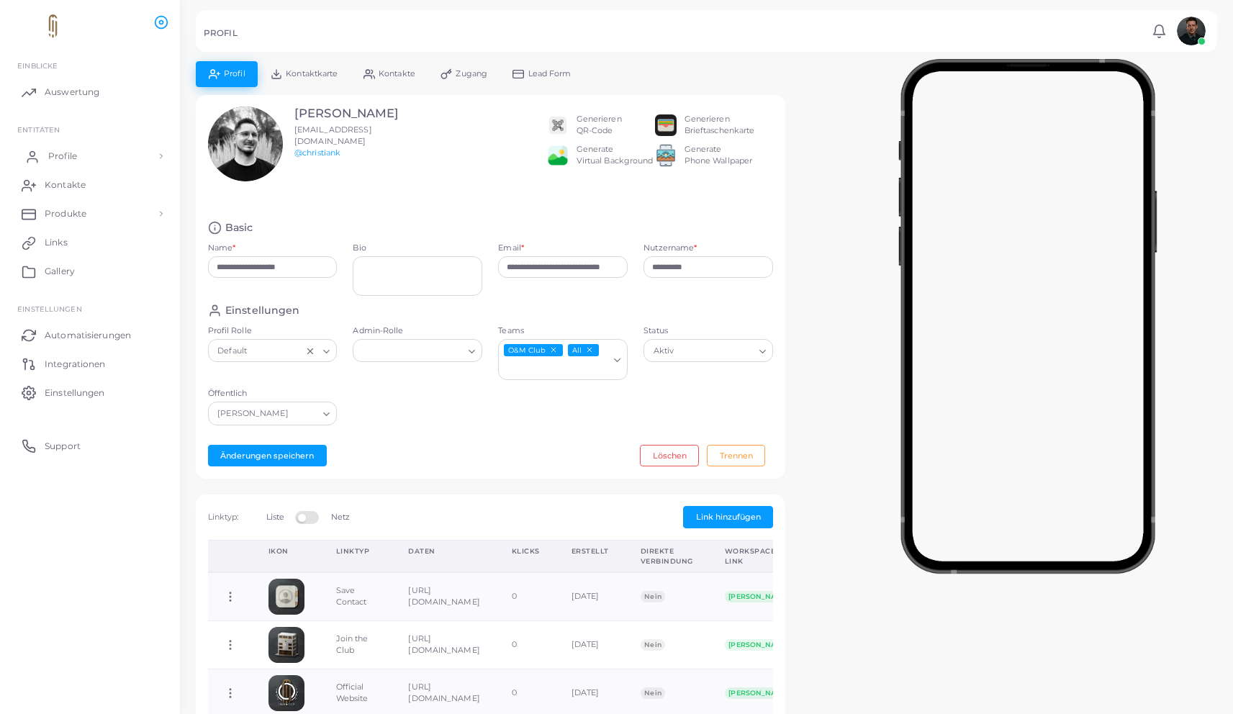
click at [123, 161] on link "Profile" at bounding box center [90, 156] width 158 height 29
click at [123, 164] on link "Profile" at bounding box center [90, 156] width 158 height 29
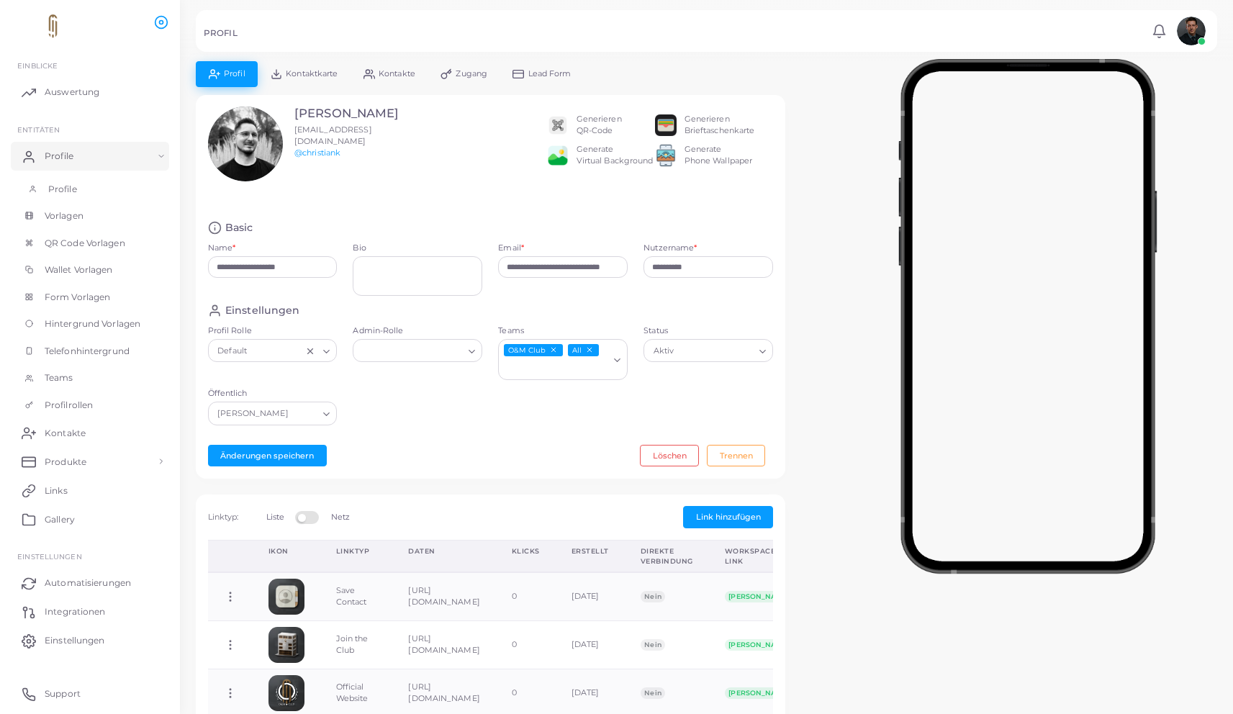
click at [110, 191] on link "Profile" at bounding box center [90, 189] width 158 height 27
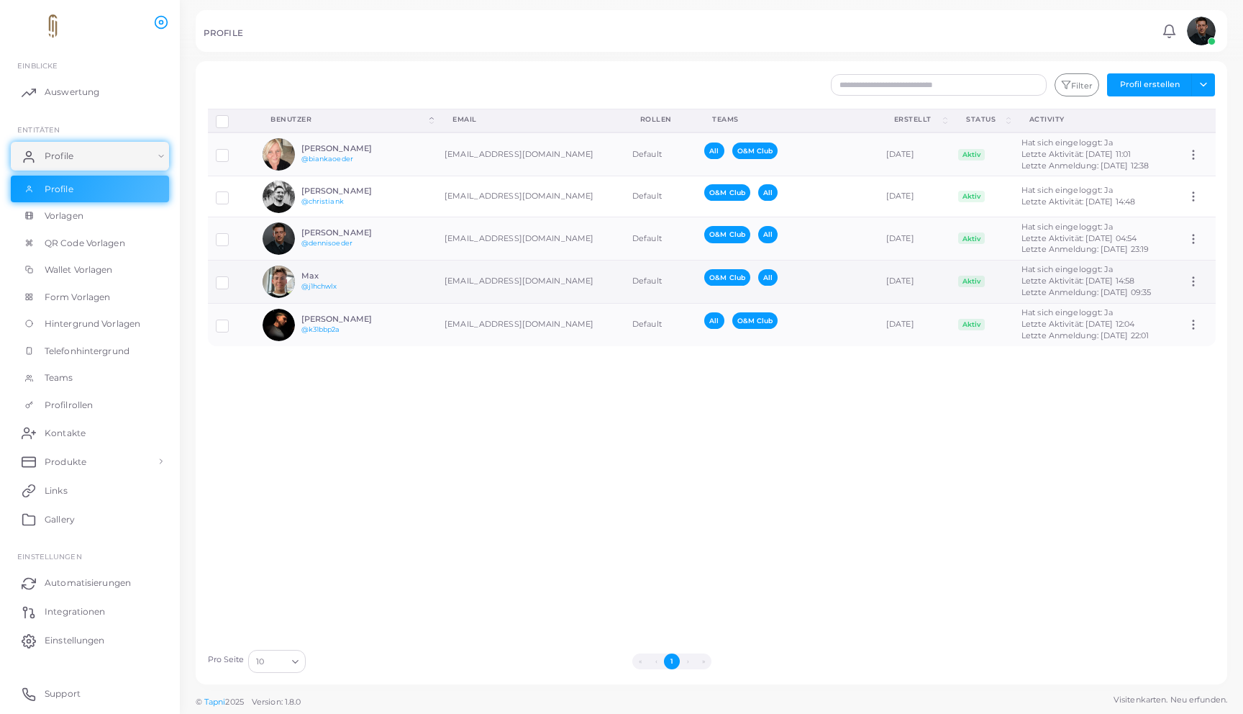
click at [370, 292] on div "Max @j1hchwlx" at bounding box center [335, 282] width 144 height 32
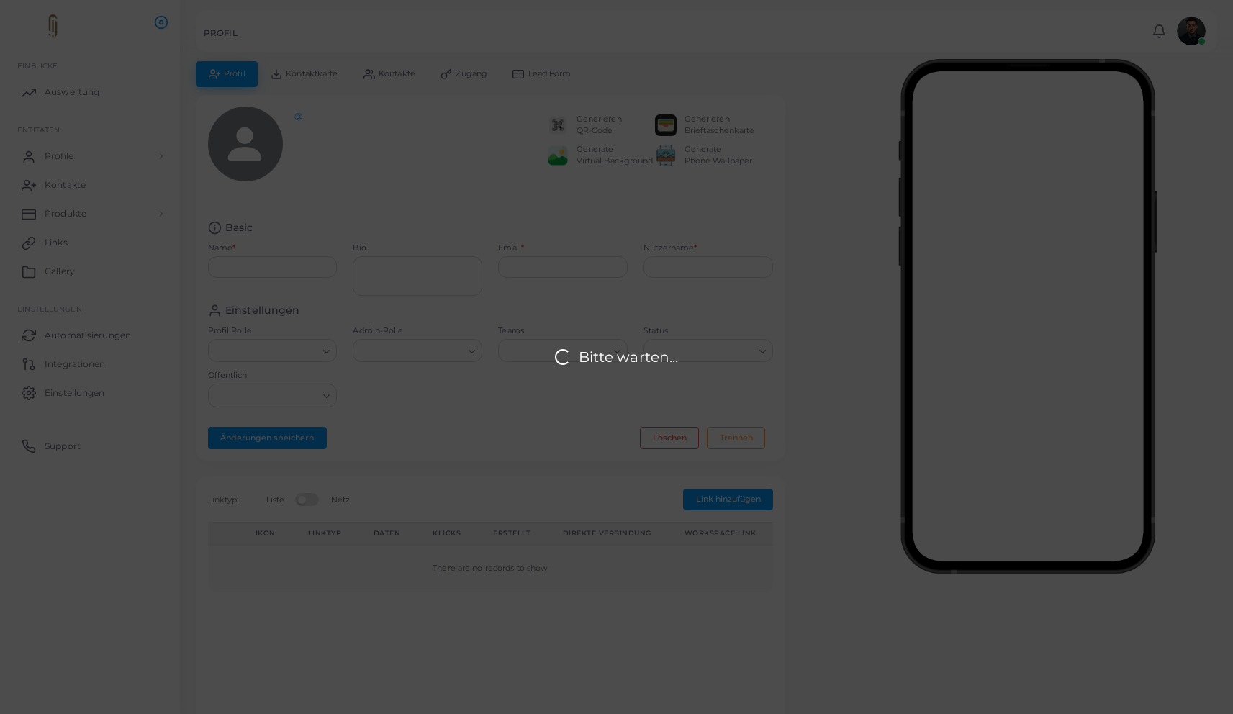
type input "***"
type input "**********"
type input "********"
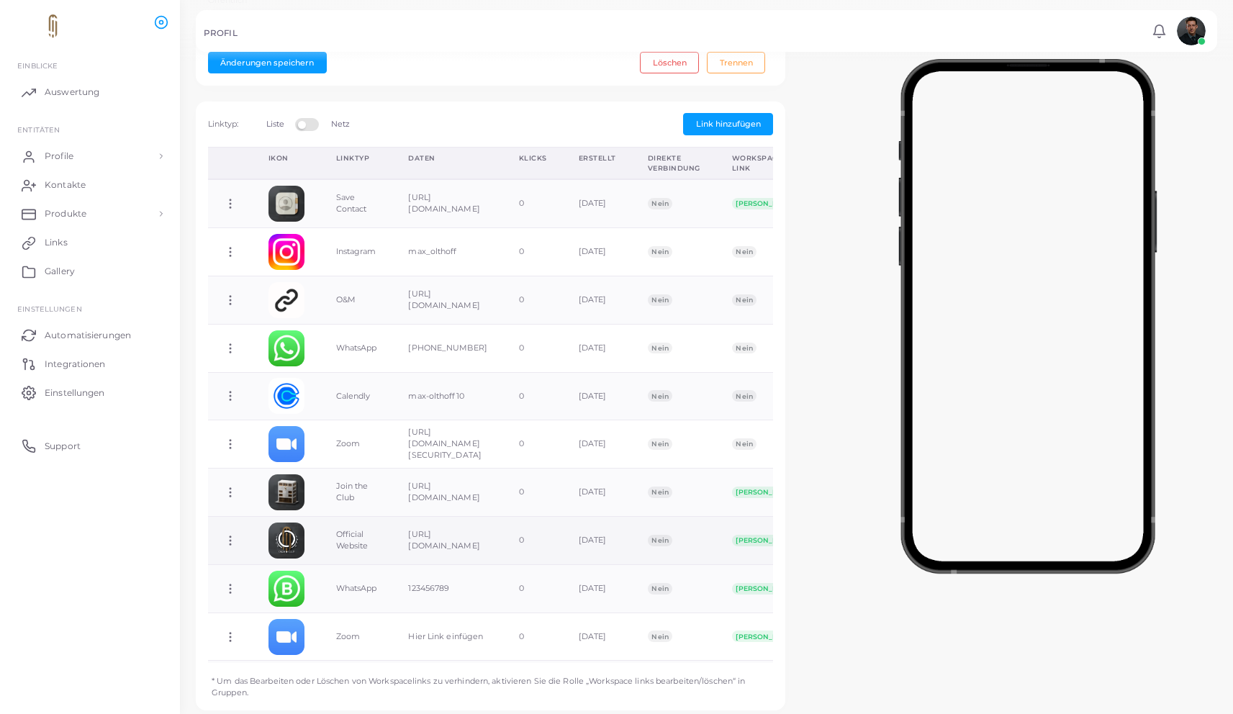
scroll to position [394, 0]
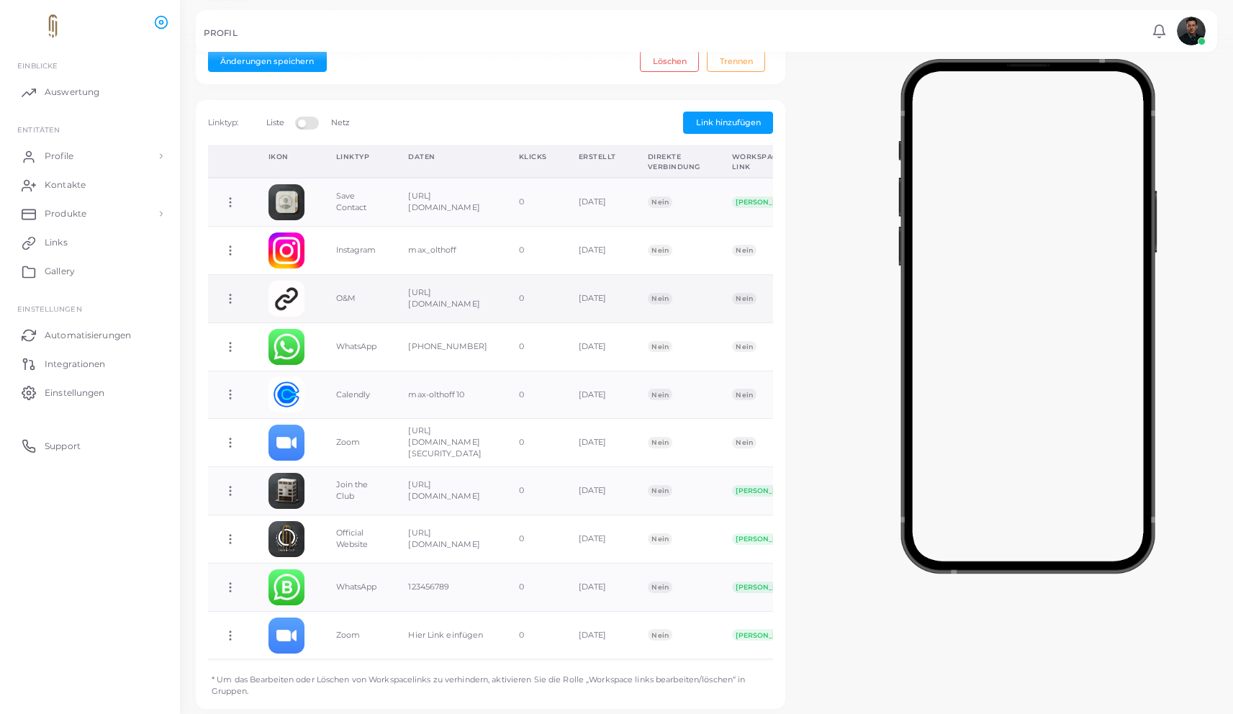
click at [227, 301] on icon at bounding box center [230, 298] width 13 height 13
click at [282, 356] on span "Link löschen" at bounding box center [282, 359] width 50 height 12
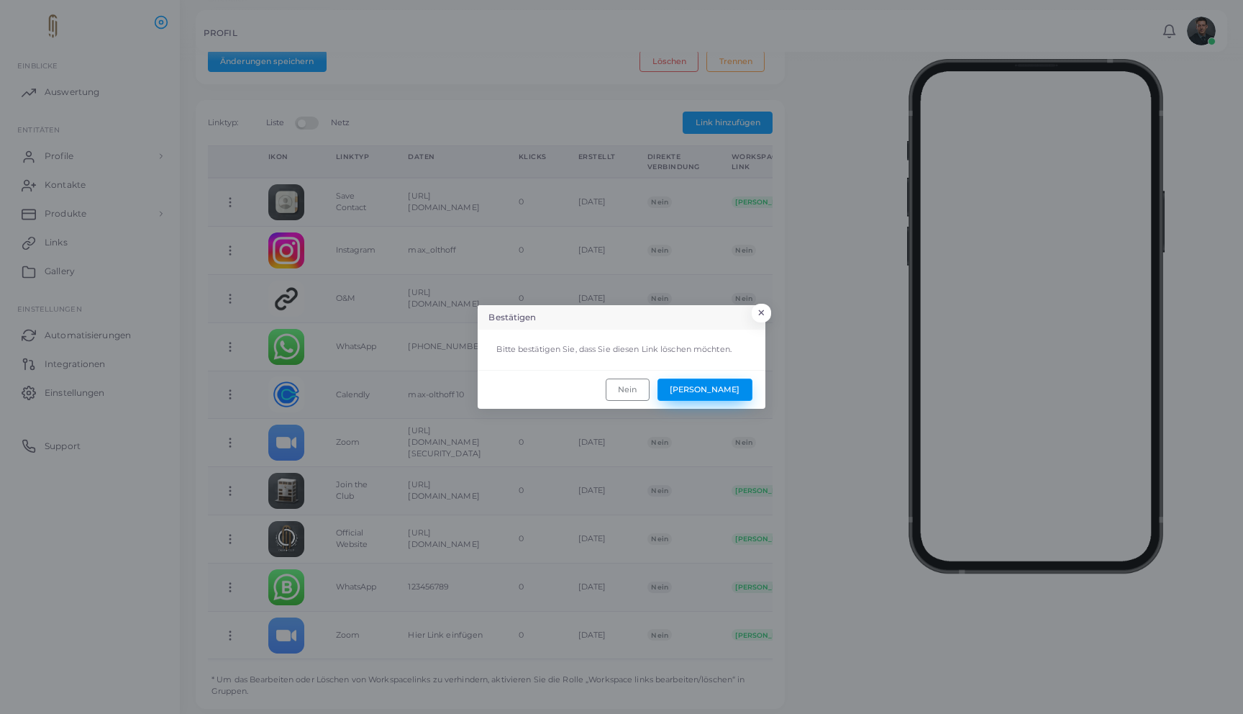
click at [720, 386] on button "Ja" at bounding box center [705, 389] width 95 height 22
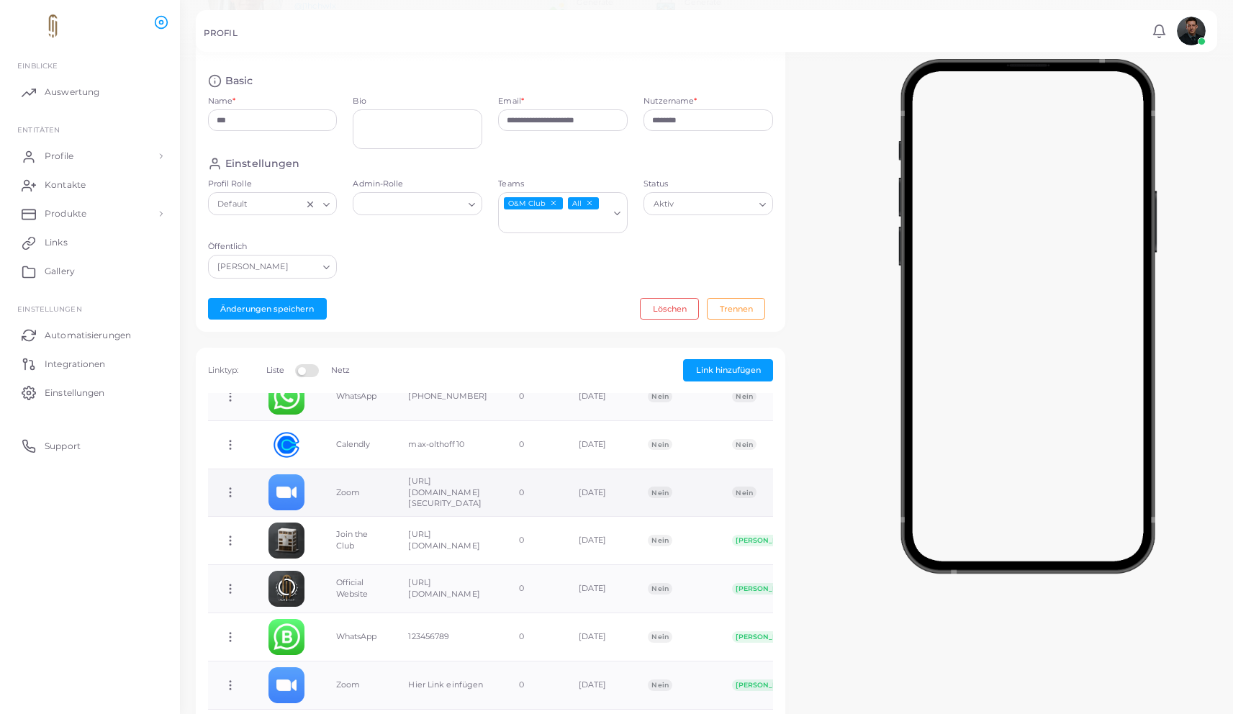
scroll to position [296, 0]
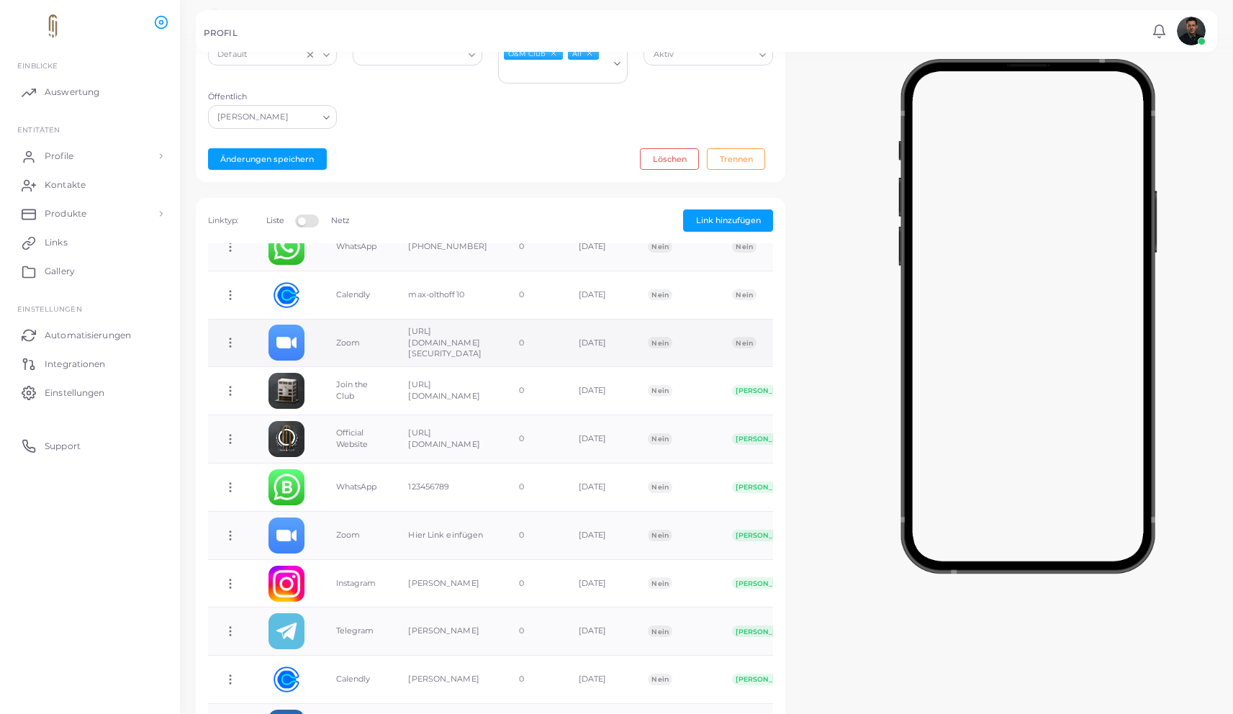
click at [227, 337] on icon at bounding box center [230, 342] width 13 height 13
click at [292, 396] on span "Link löschen" at bounding box center [283, 395] width 50 height 12
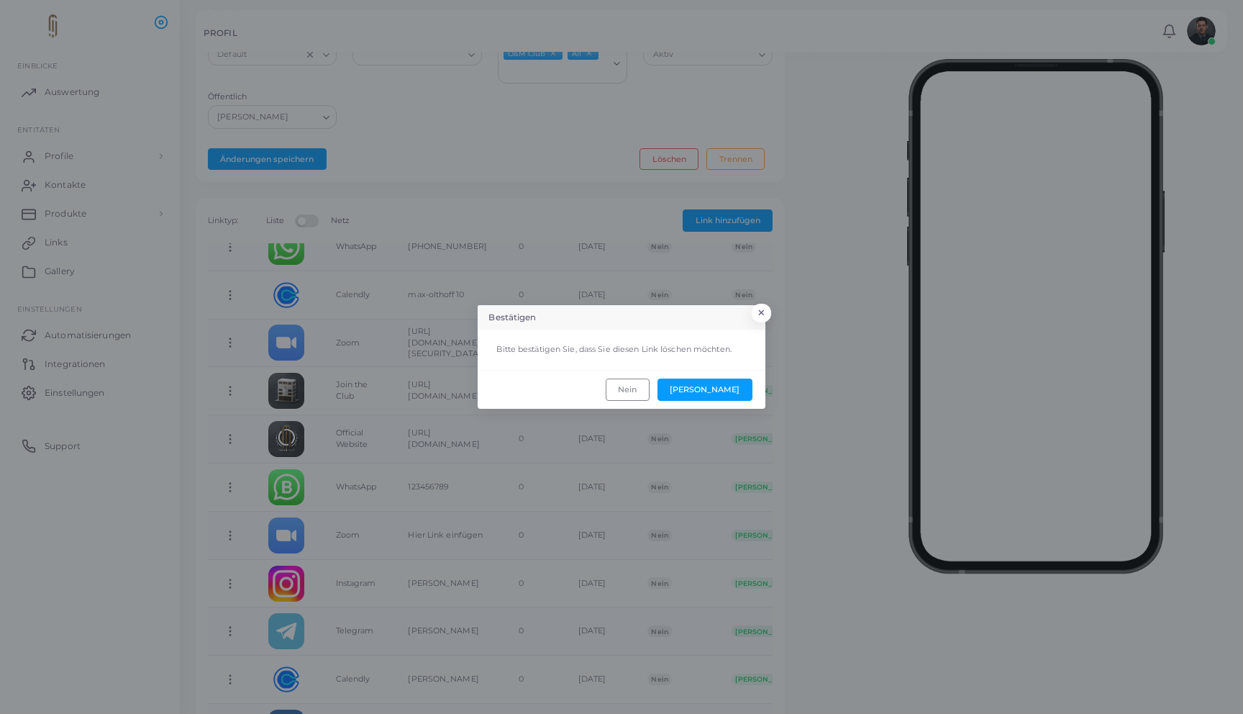
click at [717, 391] on footer "Nein Ja" at bounding box center [622, 389] width 288 height 39
click at [729, 390] on button "Ja" at bounding box center [705, 389] width 95 height 22
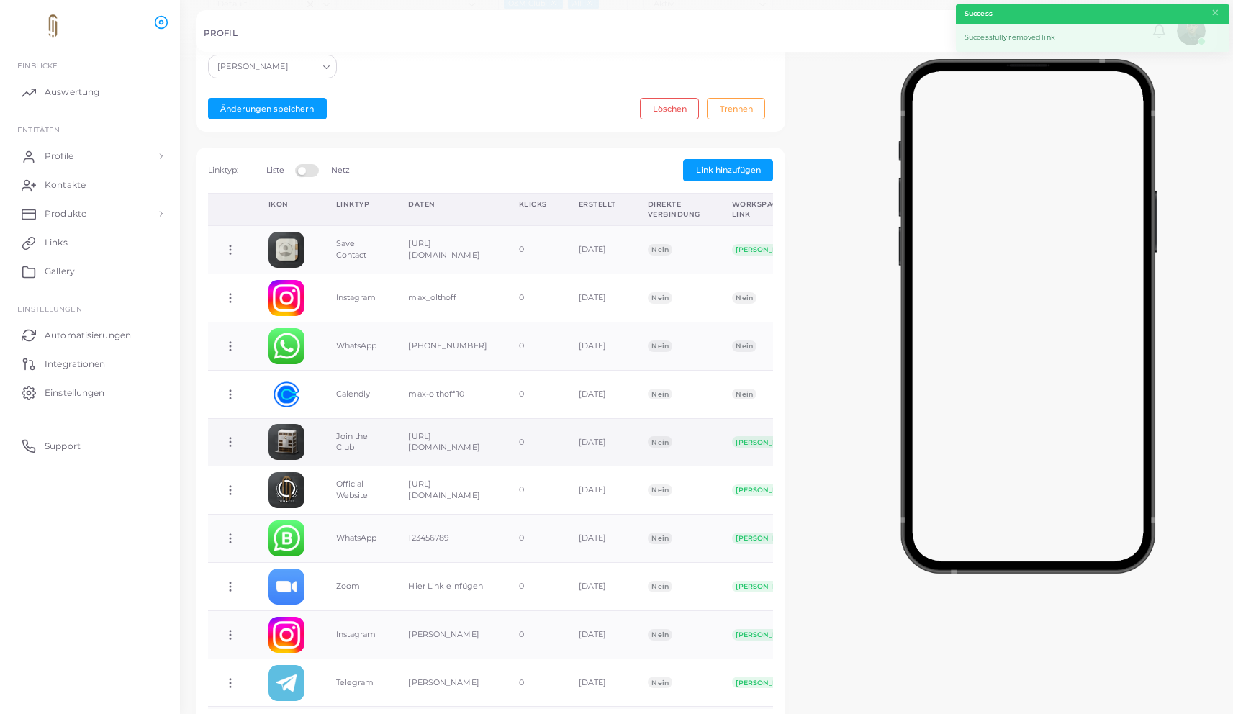
scroll to position [371, 0]
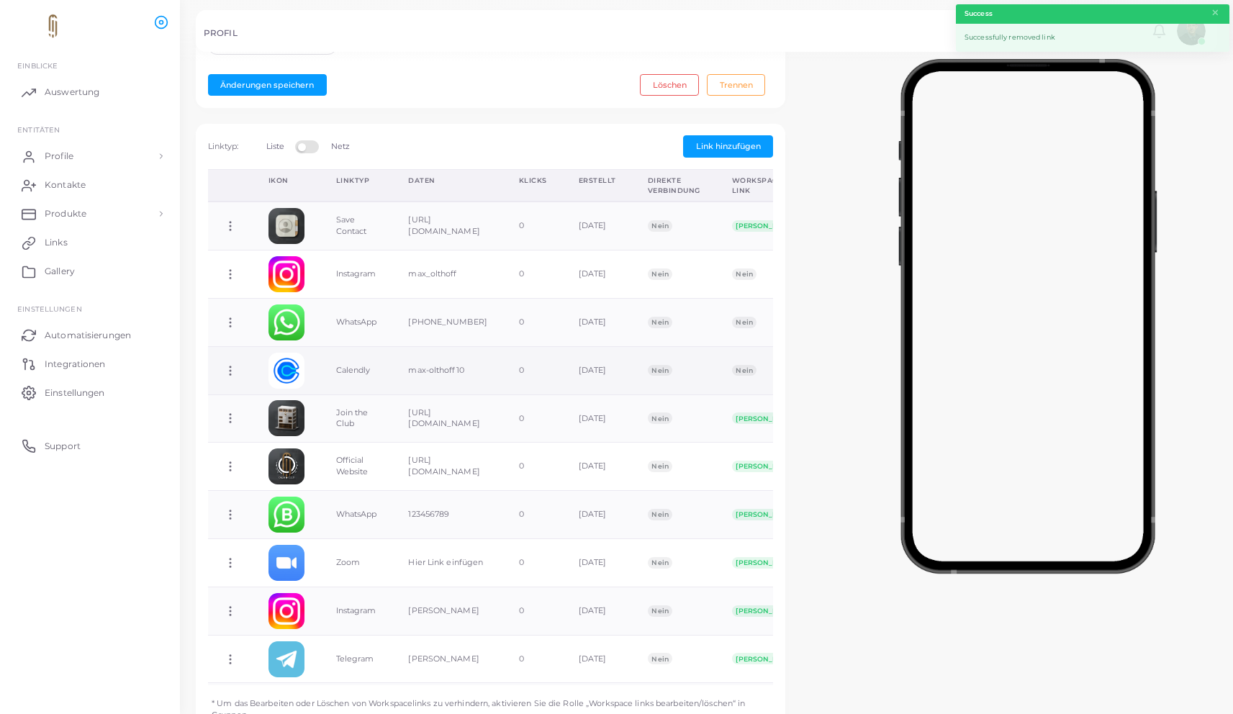
click at [230, 370] on circle at bounding box center [230, 370] width 1 height 1
click at [299, 430] on span "Link löschen" at bounding box center [285, 426] width 50 height 12
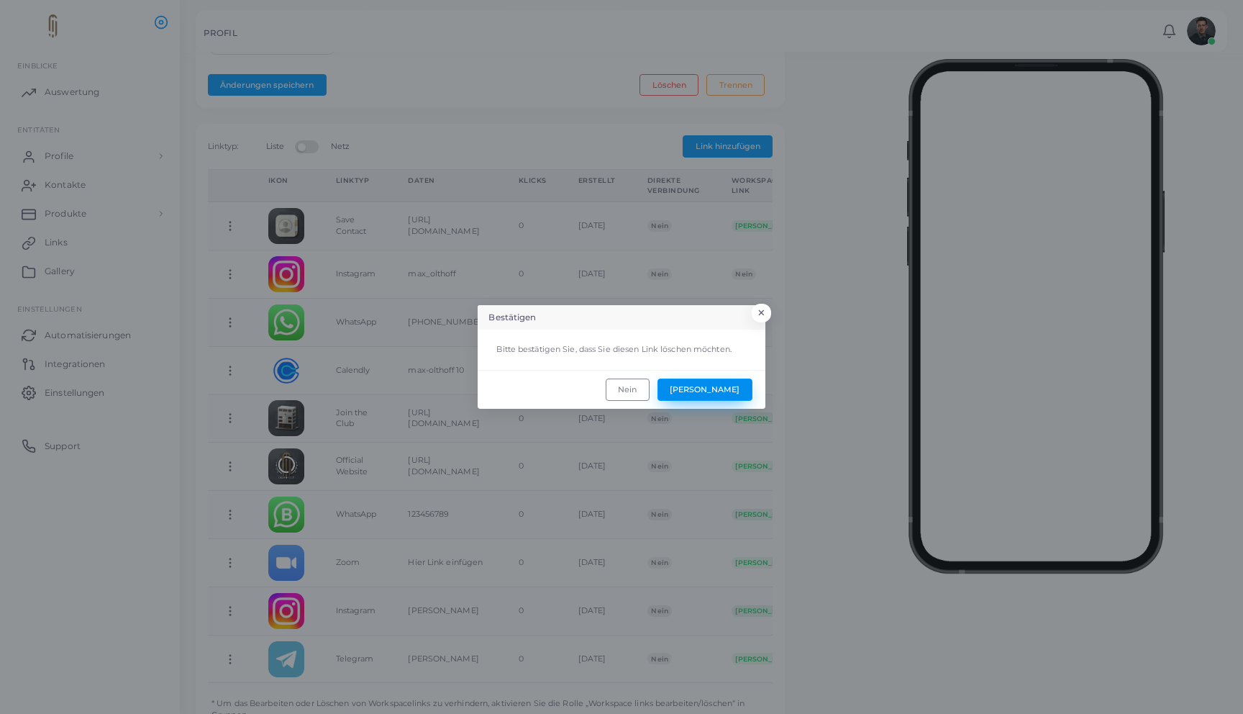
click at [733, 388] on button "Ja" at bounding box center [705, 389] width 95 height 22
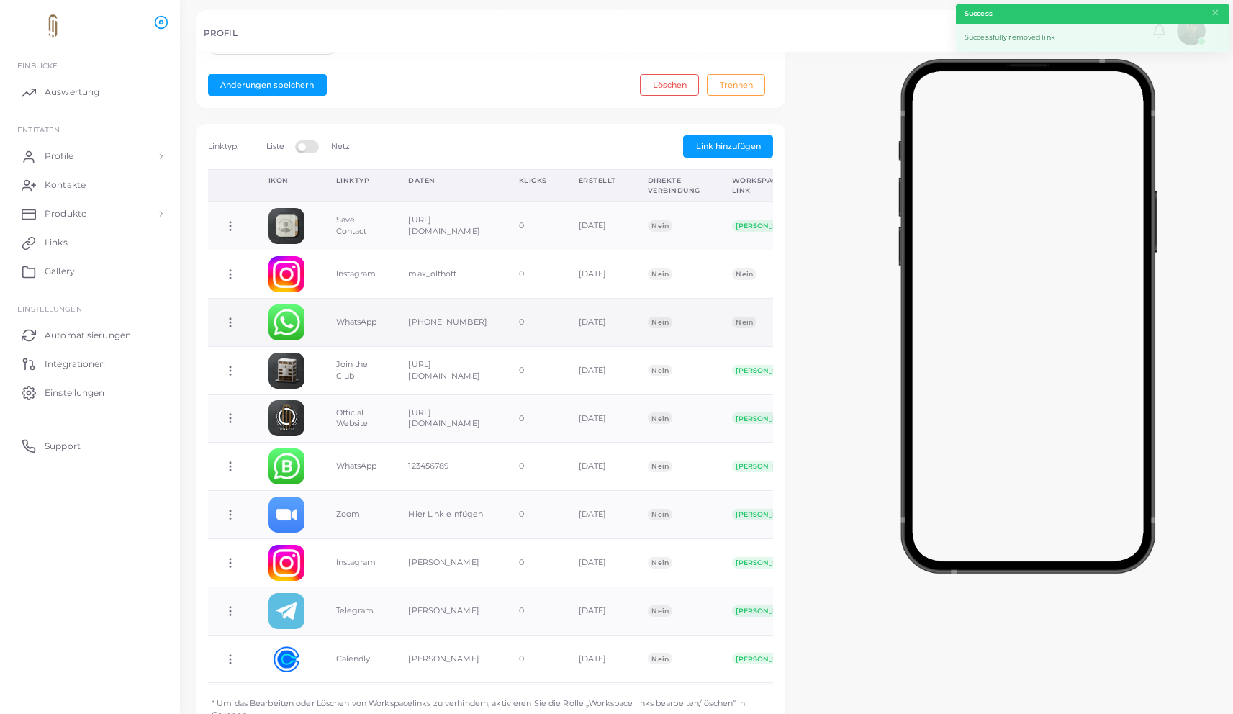
click at [227, 322] on icon at bounding box center [230, 322] width 13 height 13
click at [330, 378] on link "Link löschen" at bounding box center [293, 378] width 130 height 19
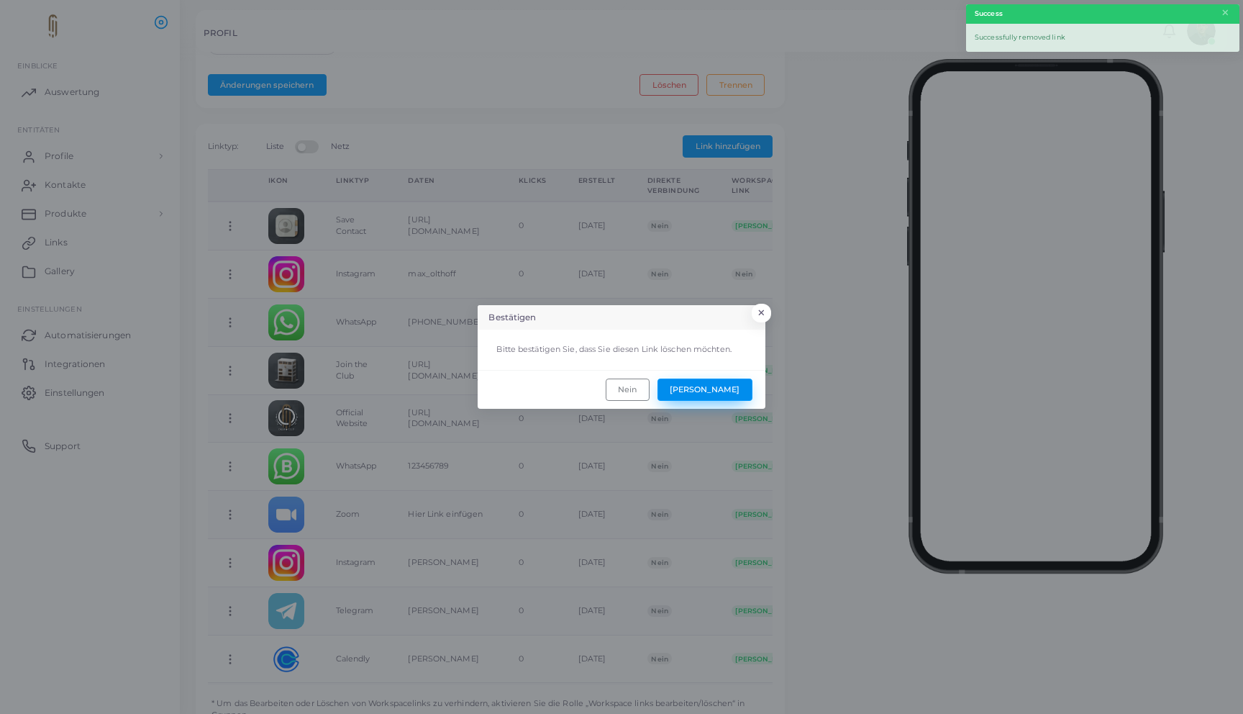
click at [726, 384] on button "Ja" at bounding box center [705, 389] width 95 height 22
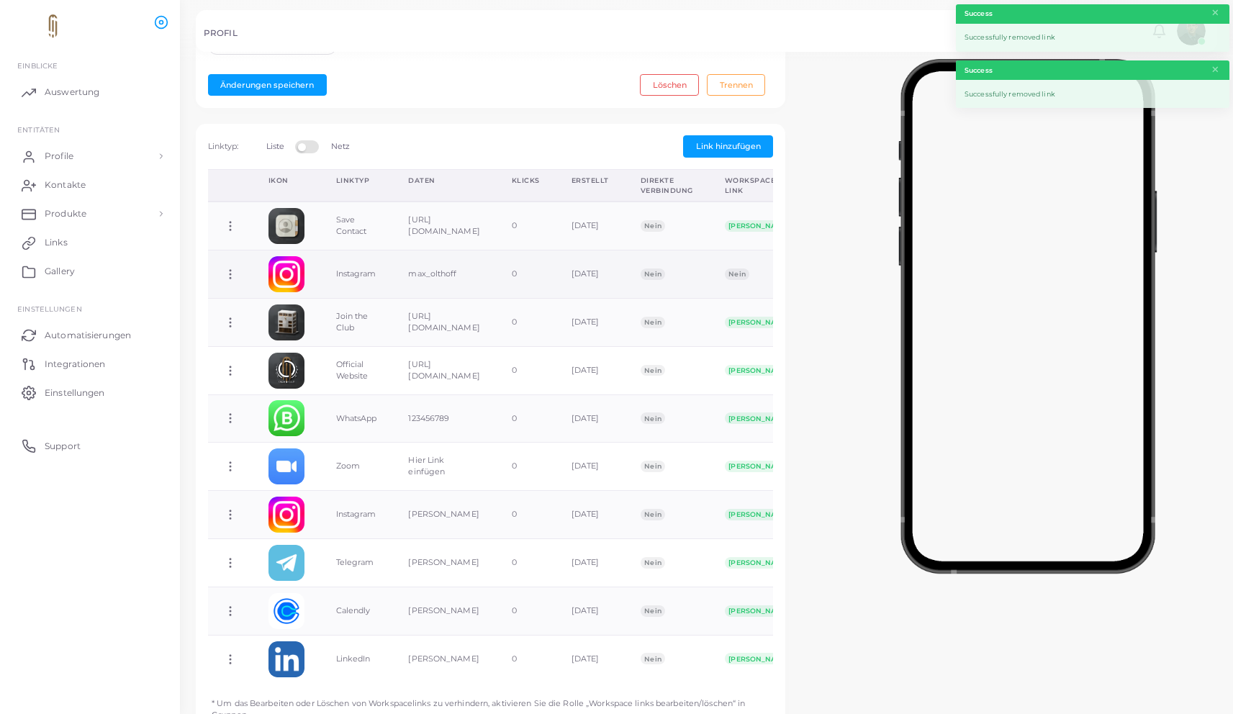
click at [225, 275] on icon at bounding box center [230, 274] width 13 height 13
click at [317, 335] on link "Link löschen" at bounding box center [291, 331] width 130 height 19
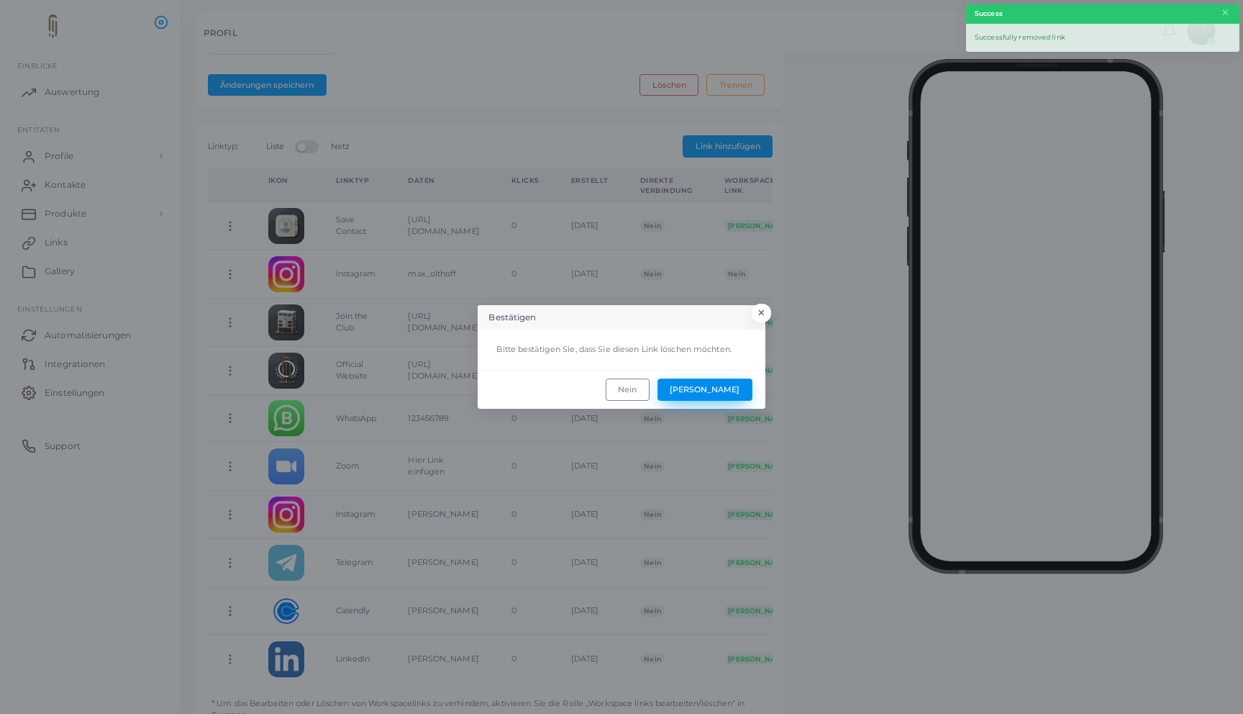
click at [735, 388] on button "Ja" at bounding box center [705, 389] width 95 height 22
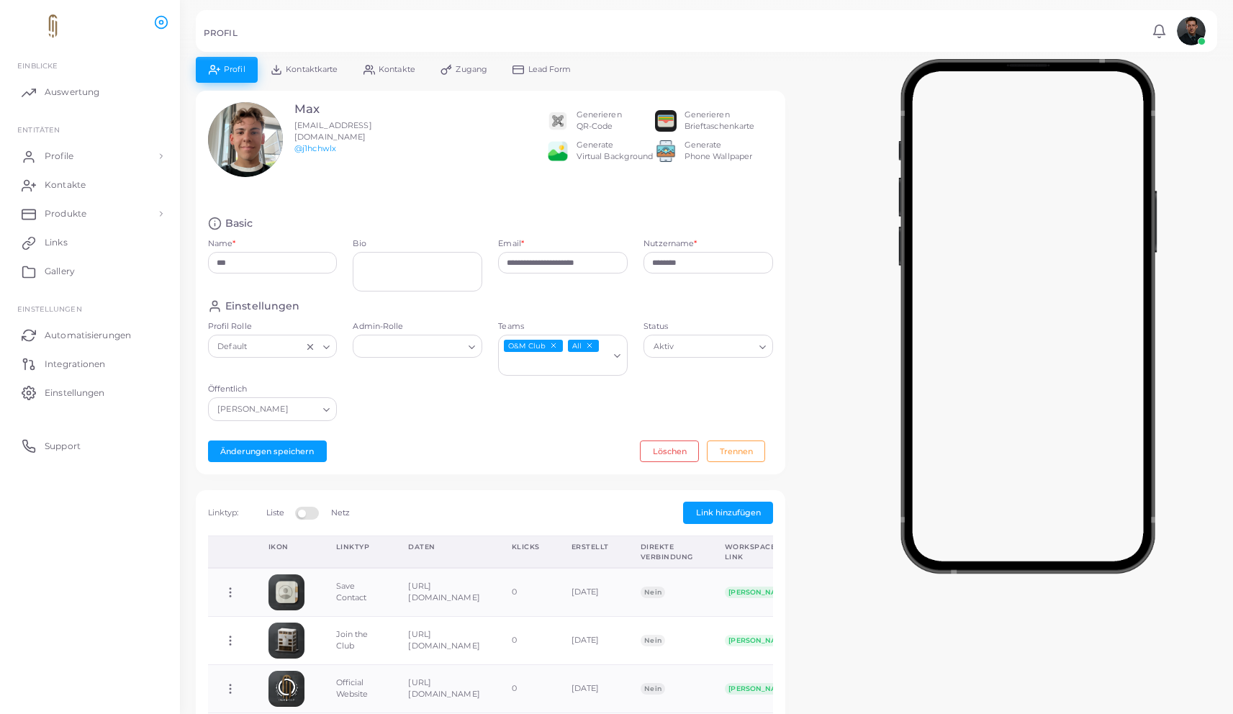
scroll to position [0, 0]
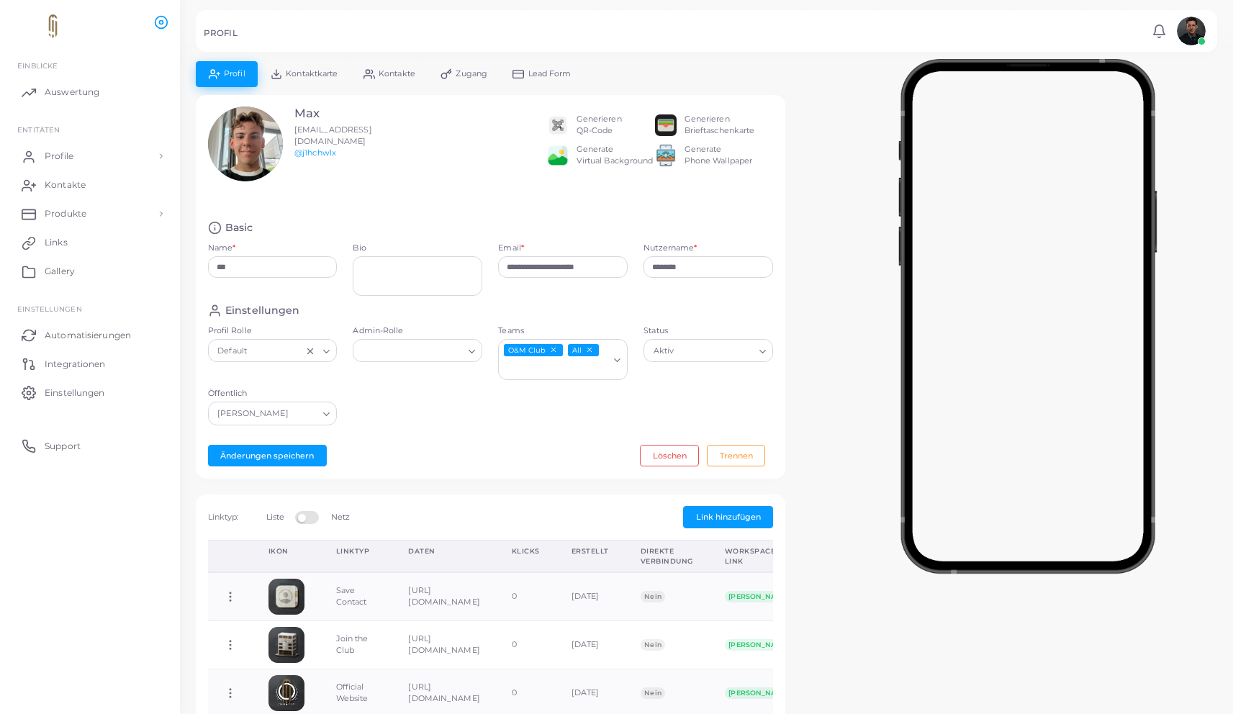
click at [364, 189] on div "Max max.olthoff10@gmail.com @j1hchwlx" at bounding box center [321, 157] width 242 height 103
click at [416, 260] on textarea "Bio" at bounding box center [418, 276] width 130 height 40
type textarea "**********"
click at [412, 190] on div "Max max.olthoff10@gmail.com @j1hchwlx" at bounding box center [321, 157] width 242 height 103
click at [294, 450] on button "Änderungen speichern" at bounding box center [267, 456] width 119 height 22
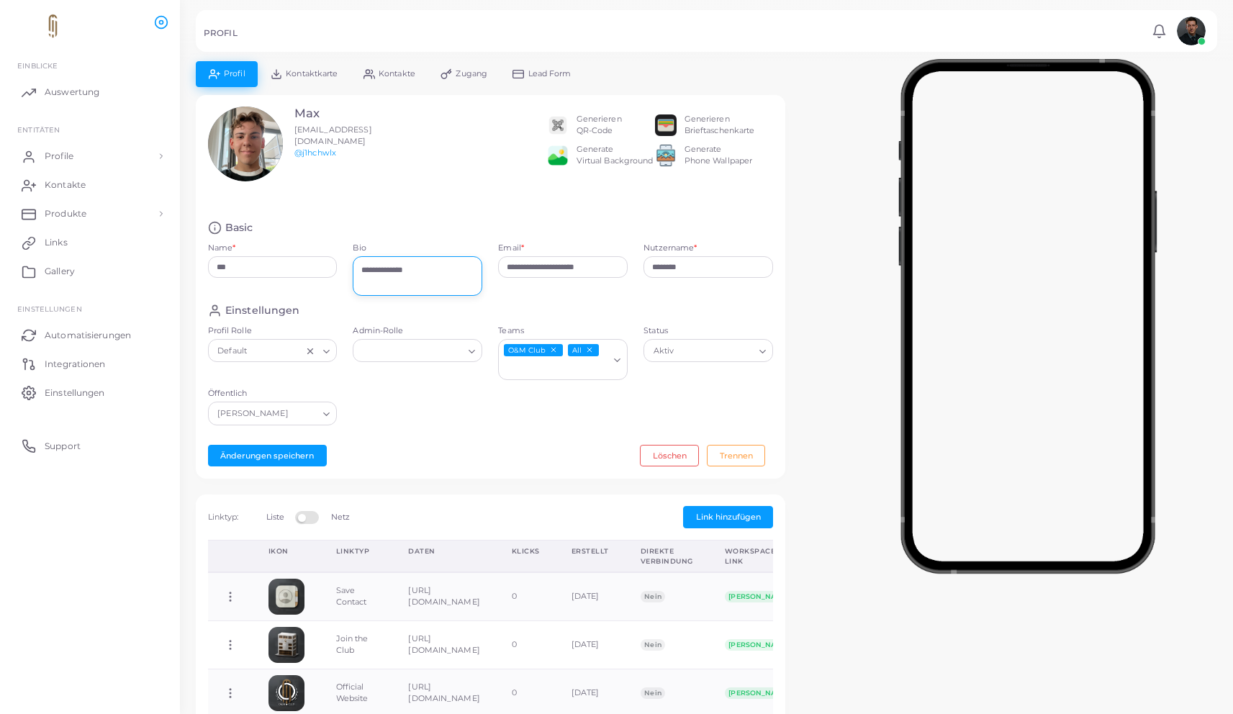
click at [405, 278] on textarea "**********" at bounding box center [418, 276] width 130 height 40
click at [293, 451] on button "Änderungen speichern" at bounding box center [267, 456] width 119 height 22
click at [104, 157] on link "Profile" at bounding box center [90, 156] width 158 height 29
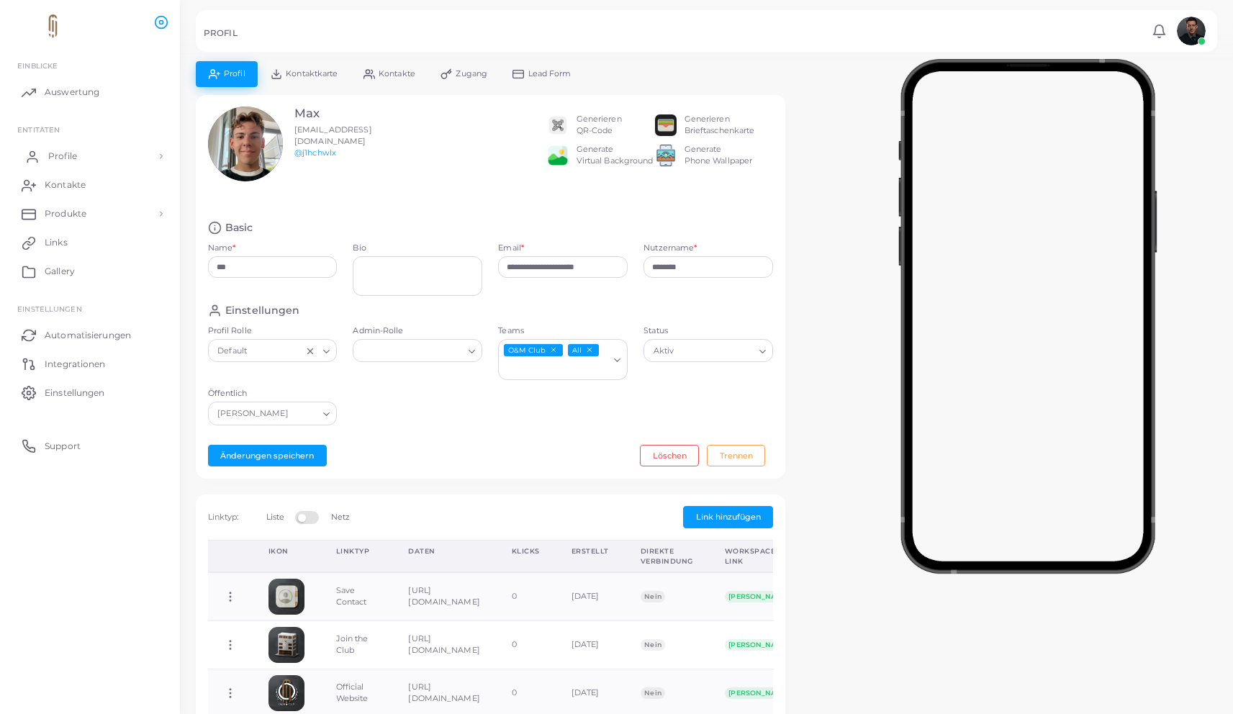
click at [104, 157] on link "Profile" at bounding box center [90, 156] width 158 height 29
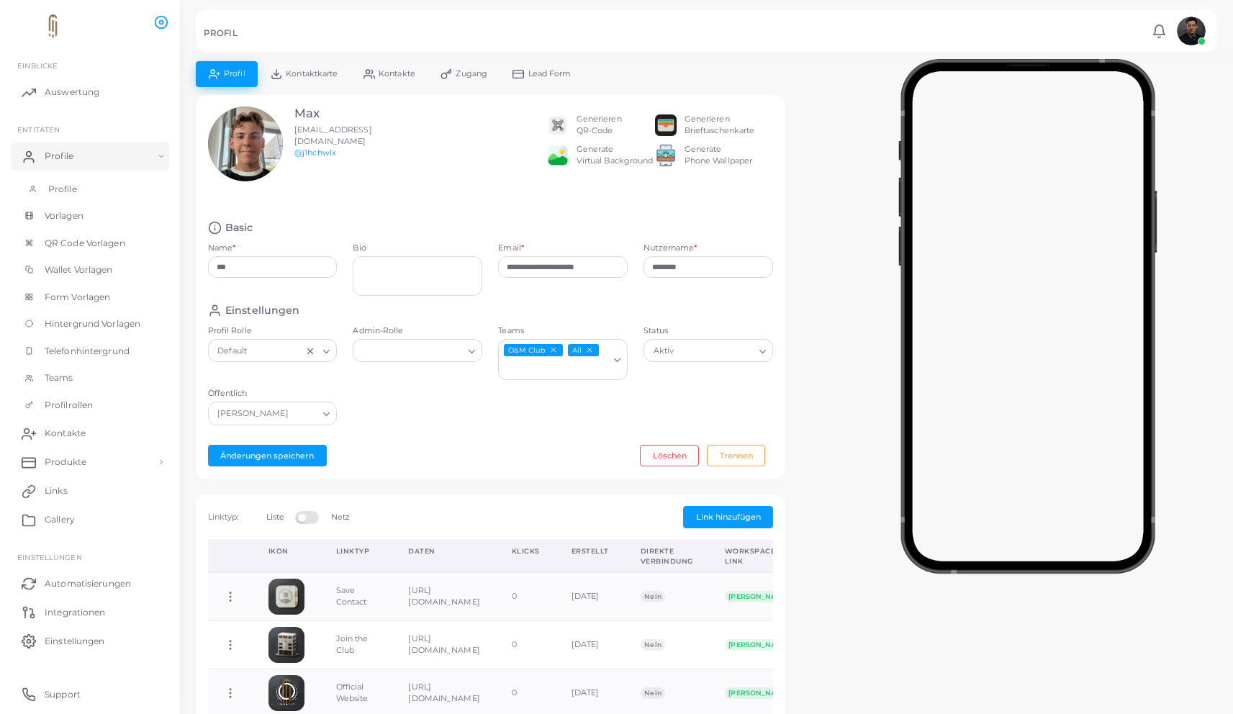
click at [92, 181] on link "Profile" at bounding box center [90, 189] width 158 height 27
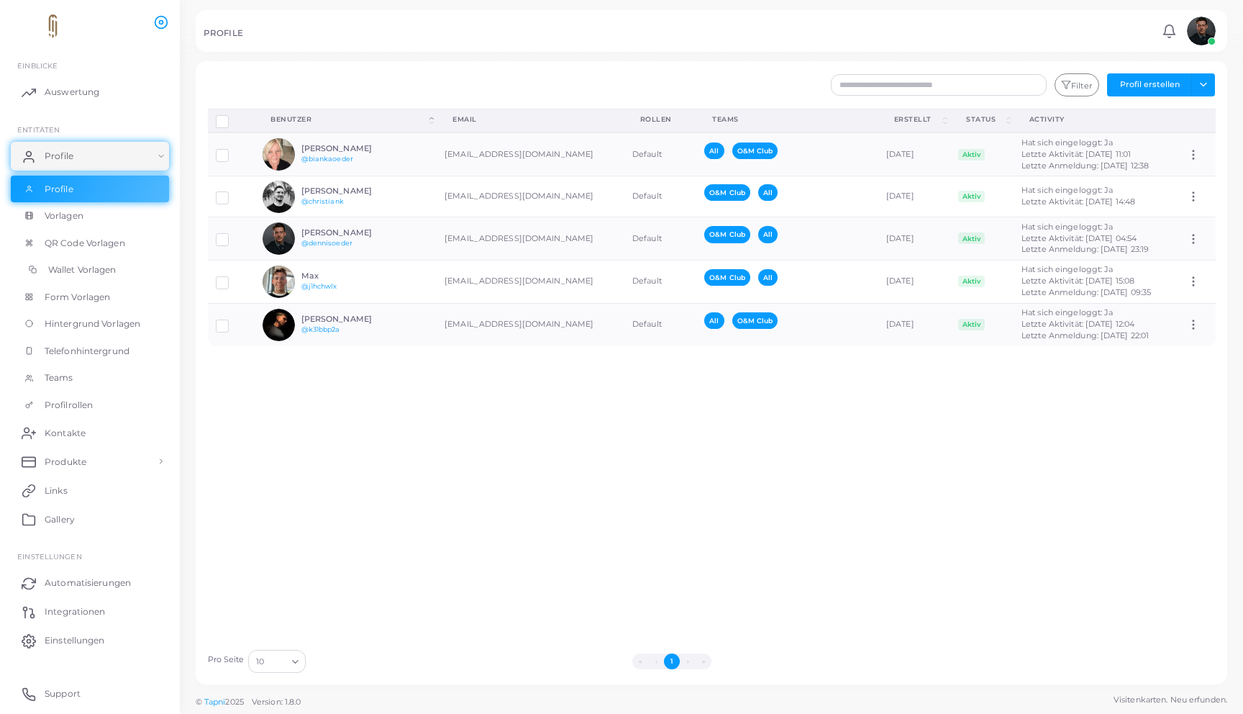
click at [88, 260] on link "Wallet Vorlagen" at bounding box center [90, 269] width 158 height 27
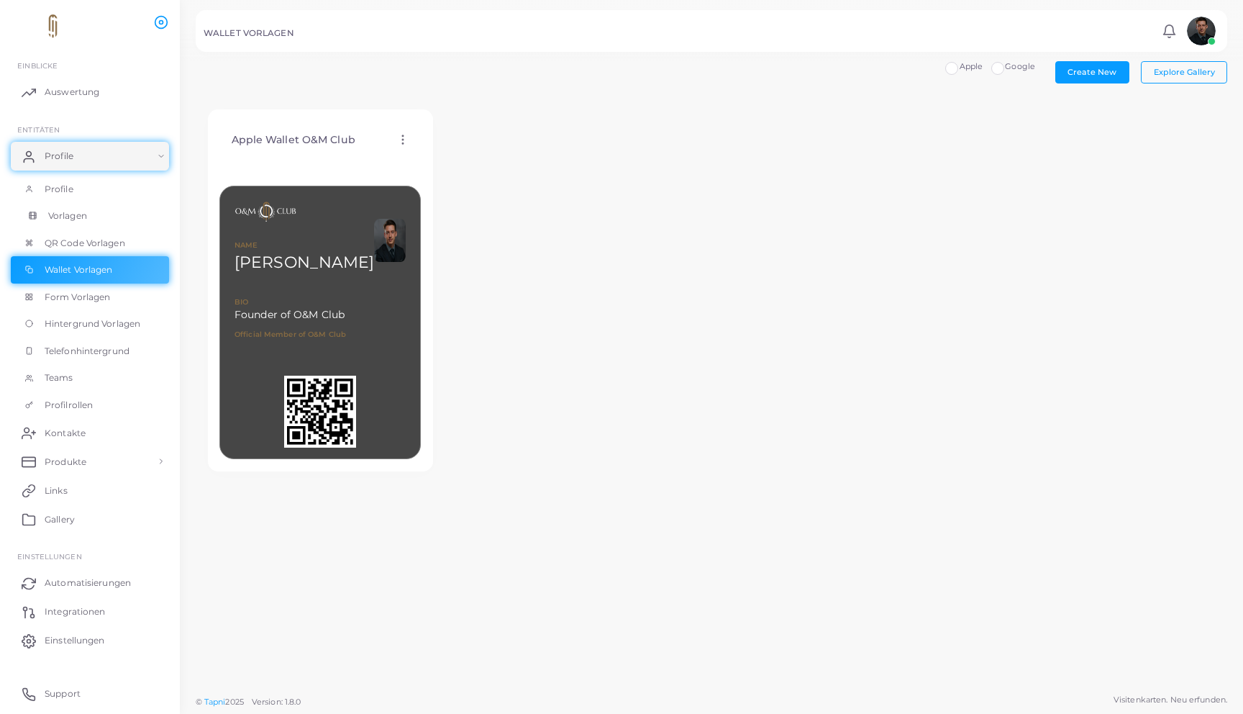
click at [95, 227] on link "Vorlagen" at bounding box center [90, 215] width 158 height 27
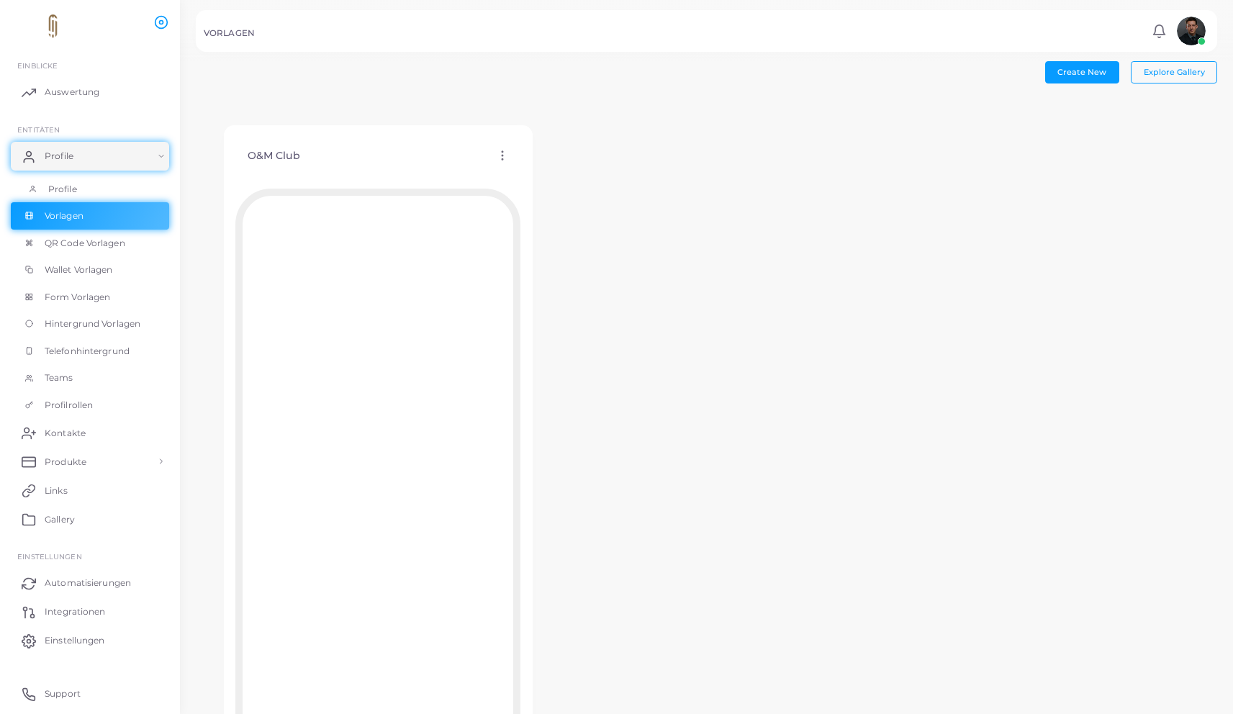
click at [80, 188] on link "Profile" at bounding box center [90, 189] width 158 height 27
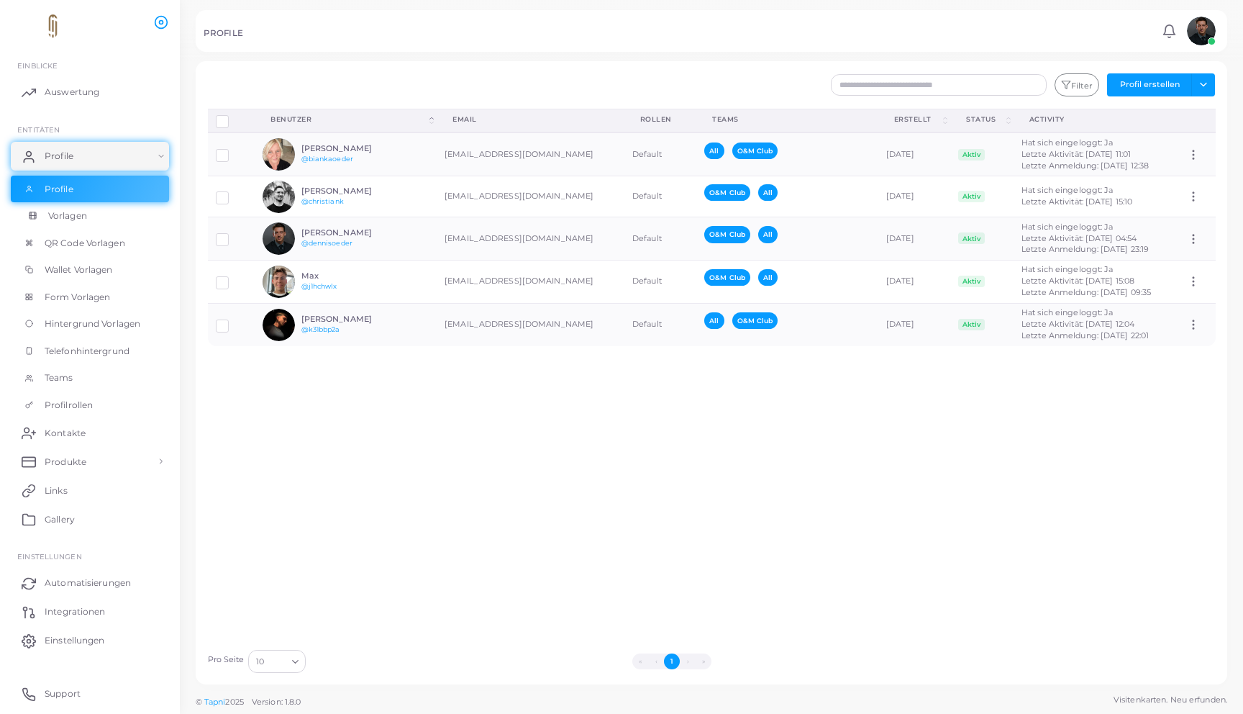
click at [89, 214] on link "Vorlagen" at bounding box center [90, 215] width 158 height 27
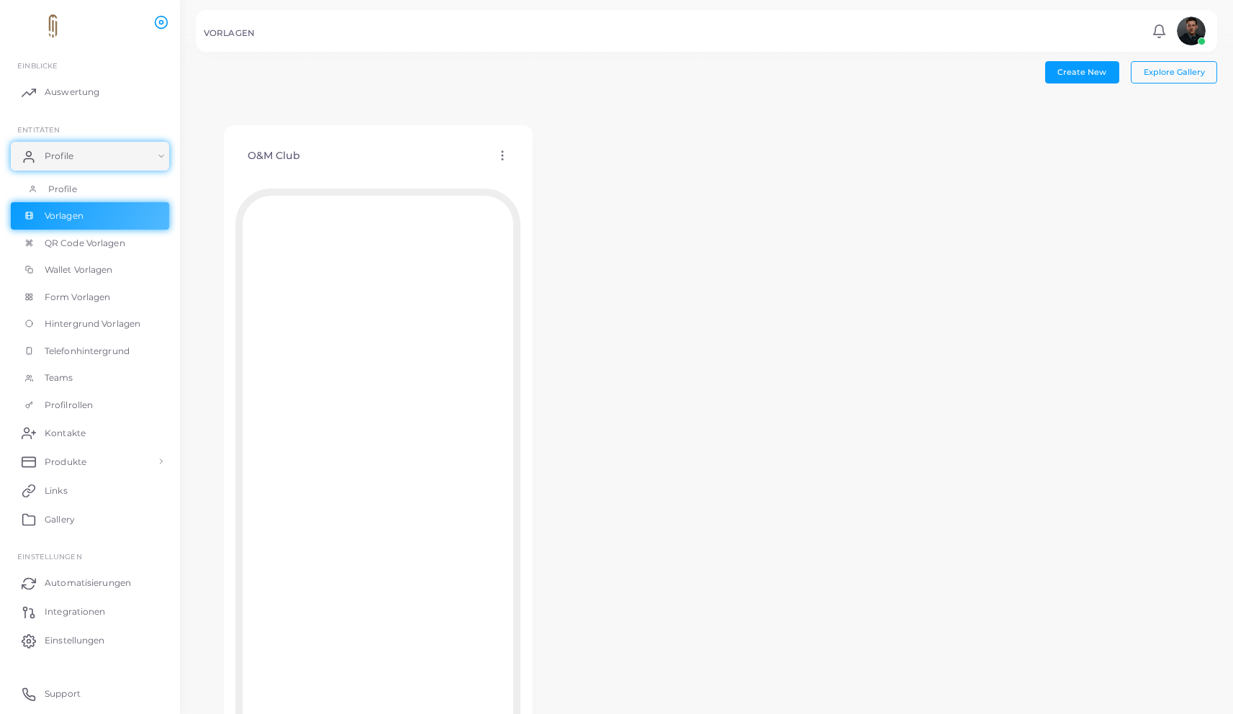
click at [81, 196] on link "Profile" at bounding box center [90, 189] width 158 height 27
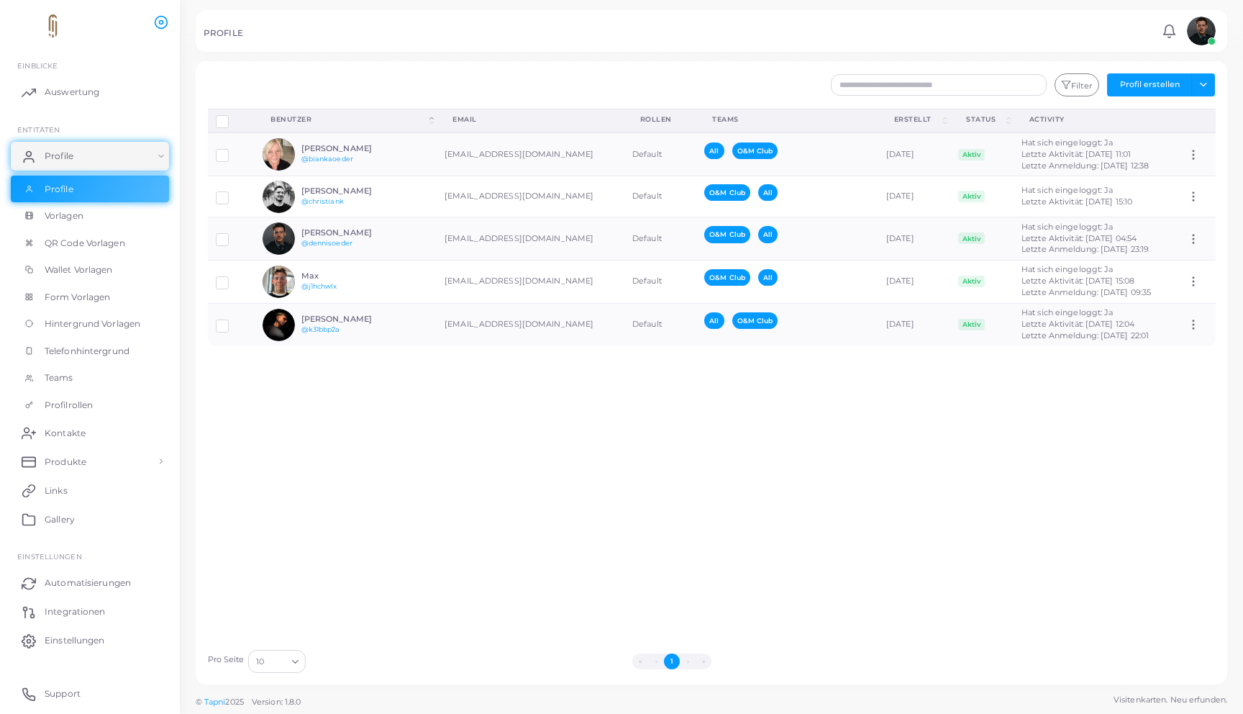
click at [272, 467] on div "Profile trennen Profil löschen Auswahl anzeigen Download QRs Benutzer (Click to…" at bounding box center [712, 375] width 1024 height 533
click at [112, 249] on span "QR Code Vorlagen" at bounding box center [88, 243] width 81 height 13
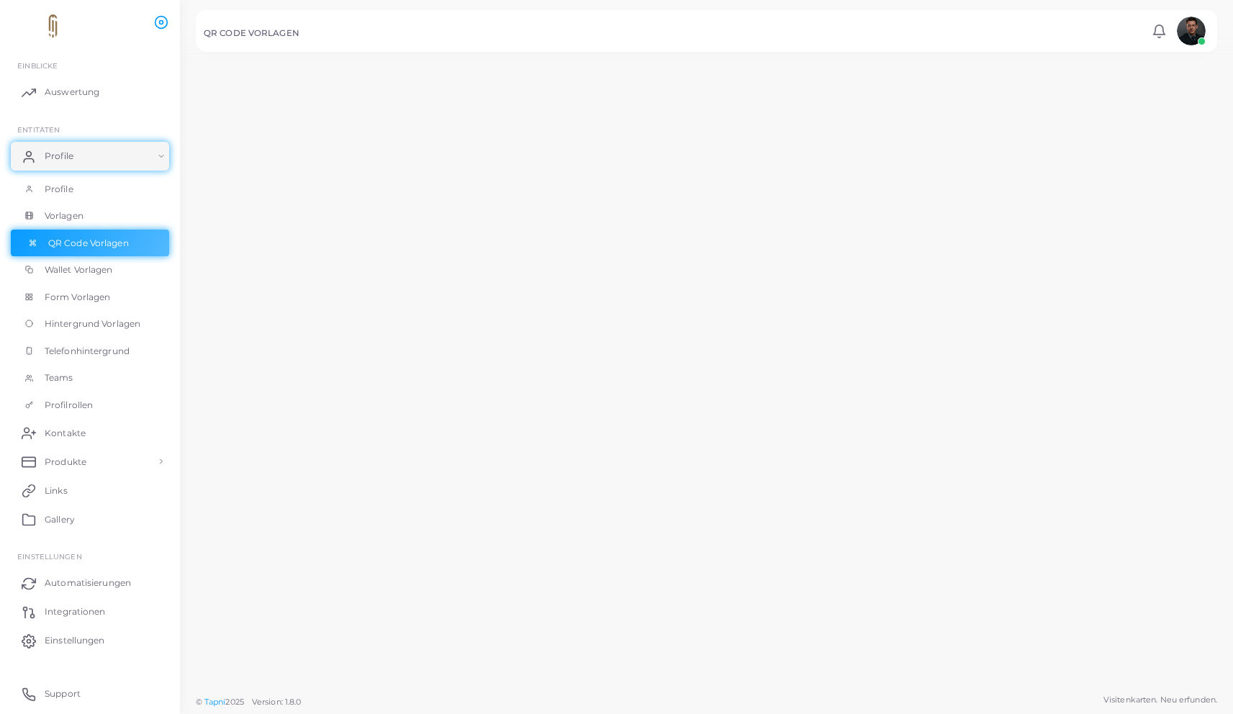
click at [112, 249] on span "QR Code Vorlagen" at bounding box center [88, 243] width 81 height 13
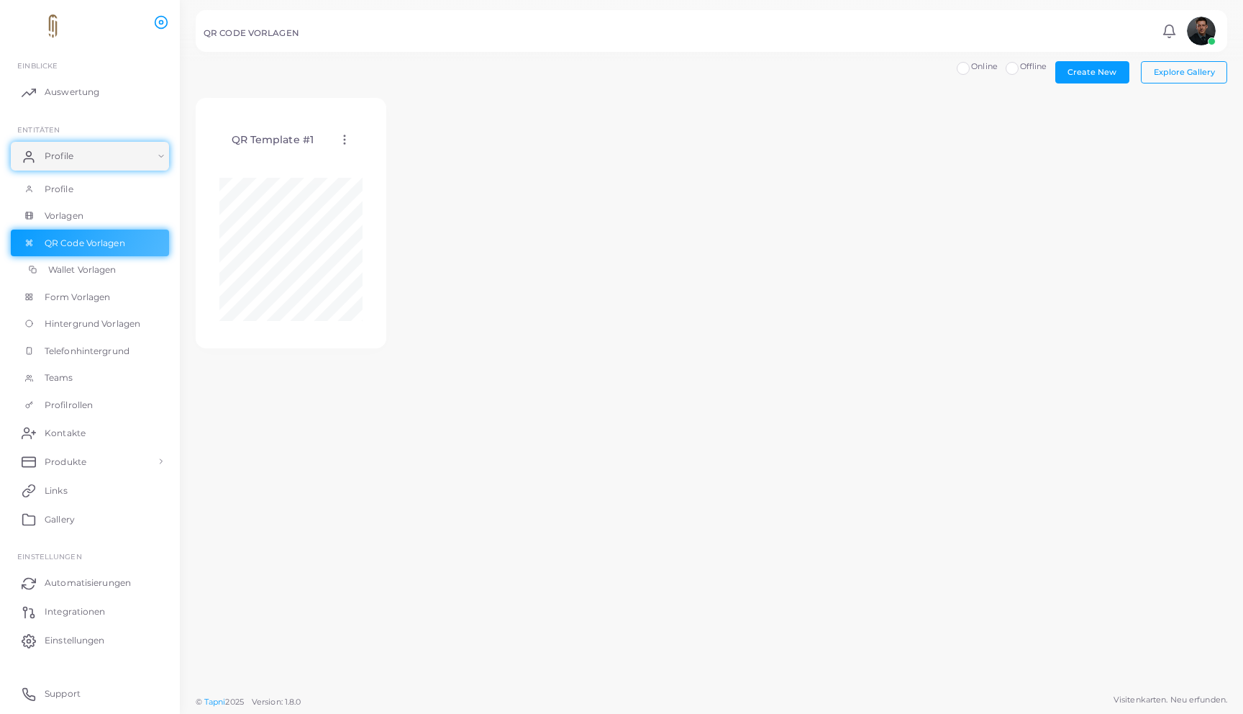
click at [96, 260] on link "Wallet Vorlagen" at bounding box center [90, 269] width 158 height 27
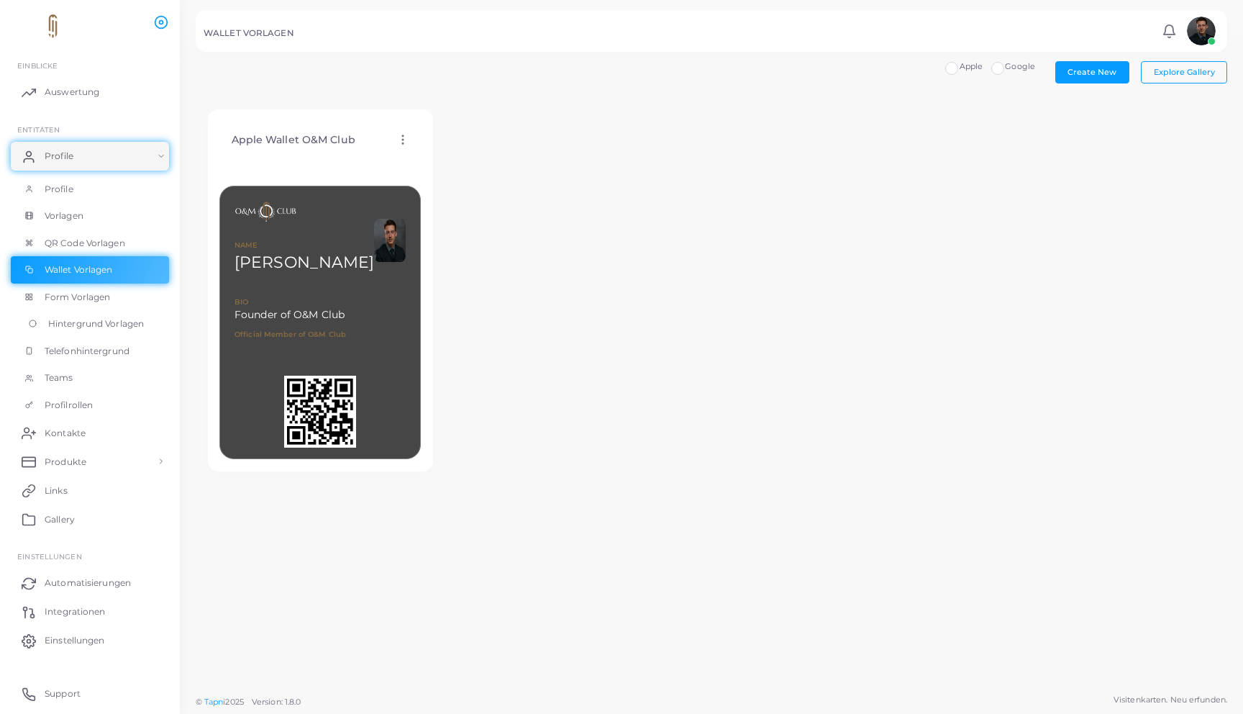
click at [88, 324] on span "Hintergrund Vorlagen" at bounding box center [96, 323] width 96 height 13
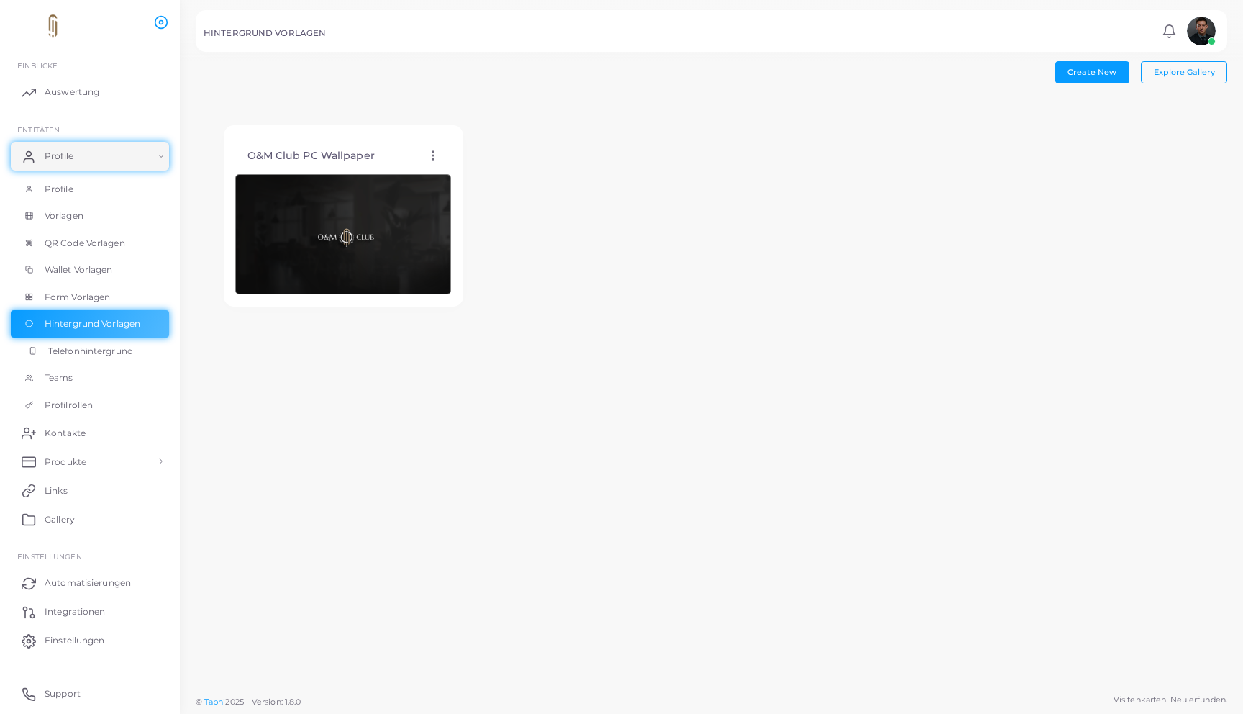
click at [106, 338] on link "Telefonhintergrund" at bounding box center [90, 350] width 158 height 27
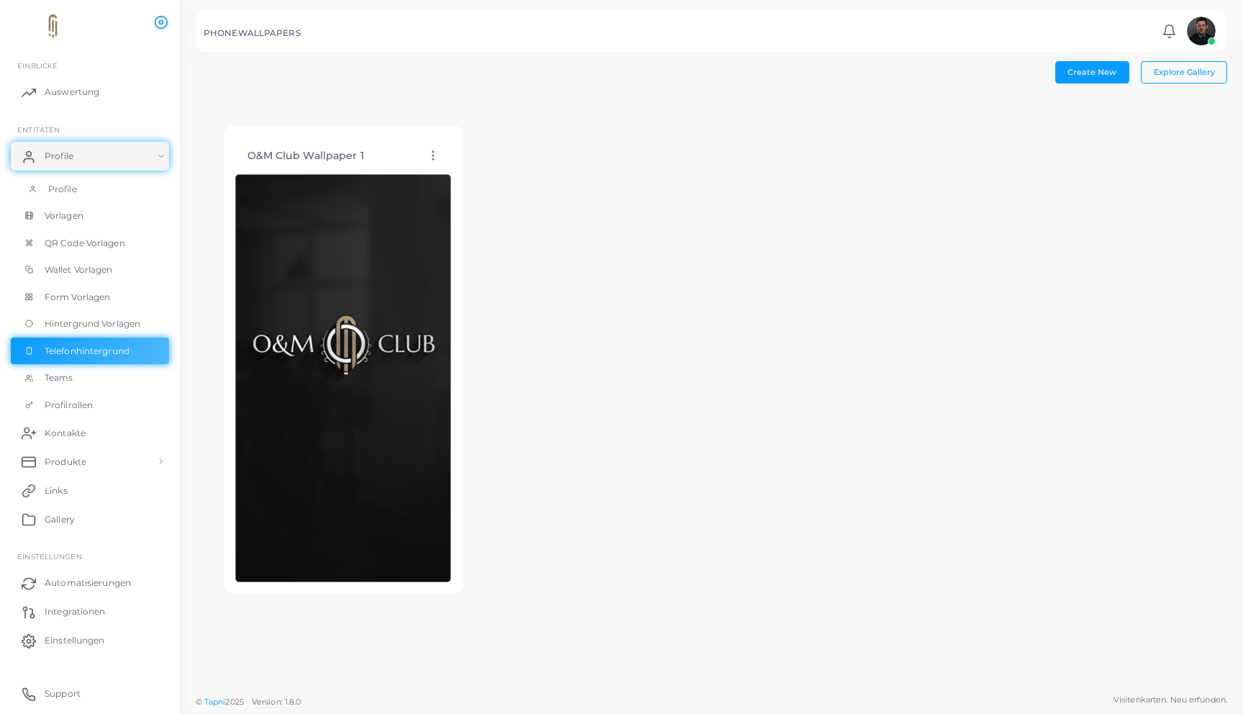
click at [101, 192] on link "Profile" at bounding box center [90, 189] width 158 height 27
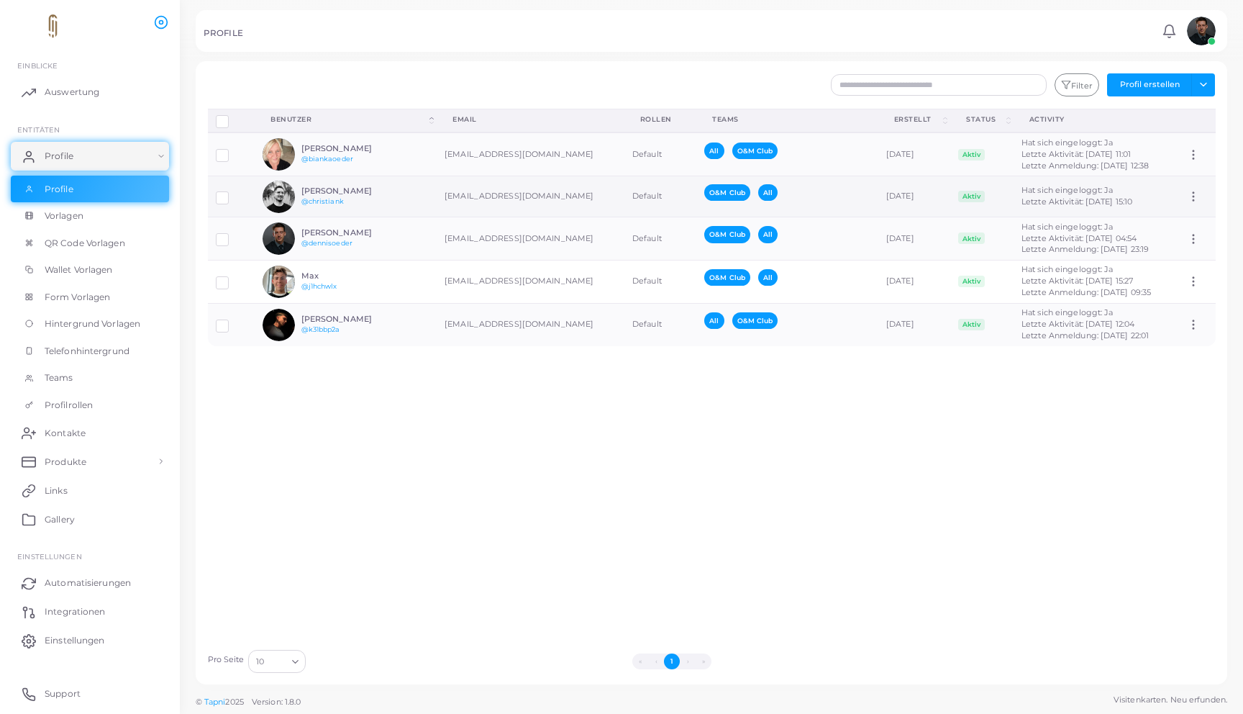
click at [386, 189] on h6 "[PERSON_NAME]" at bounding box center [354, 190] width 106 height 9
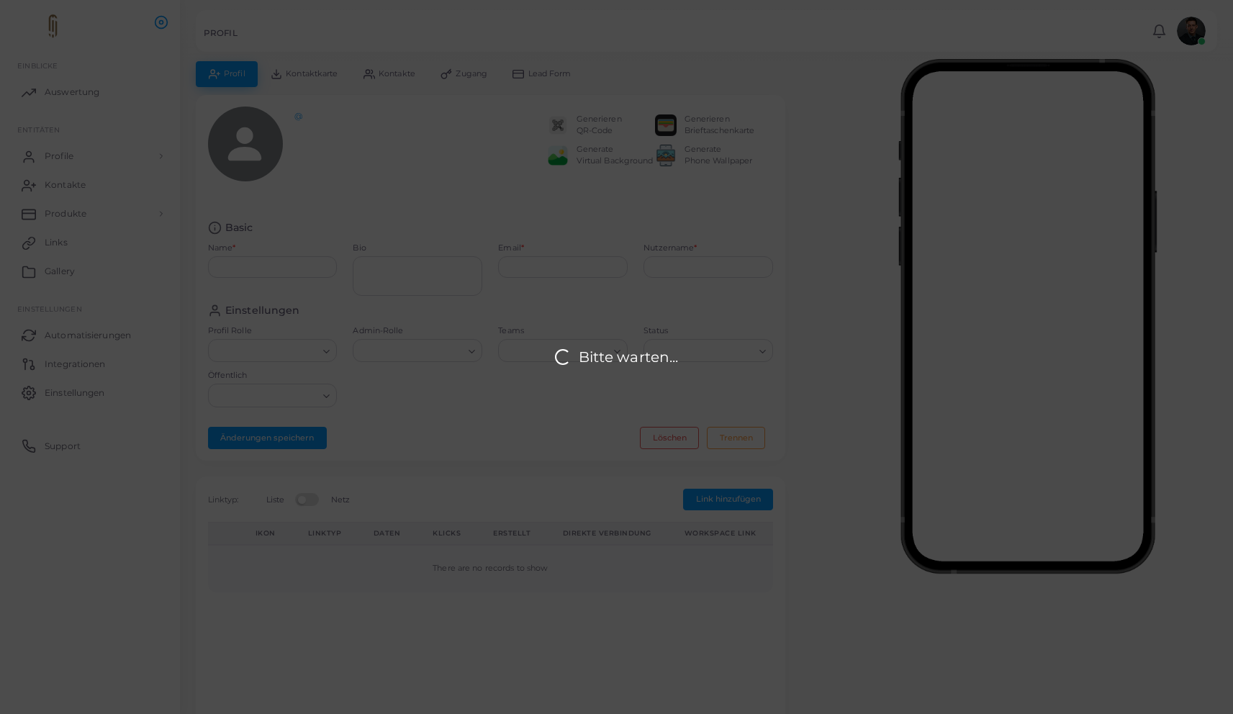
type input "**********"
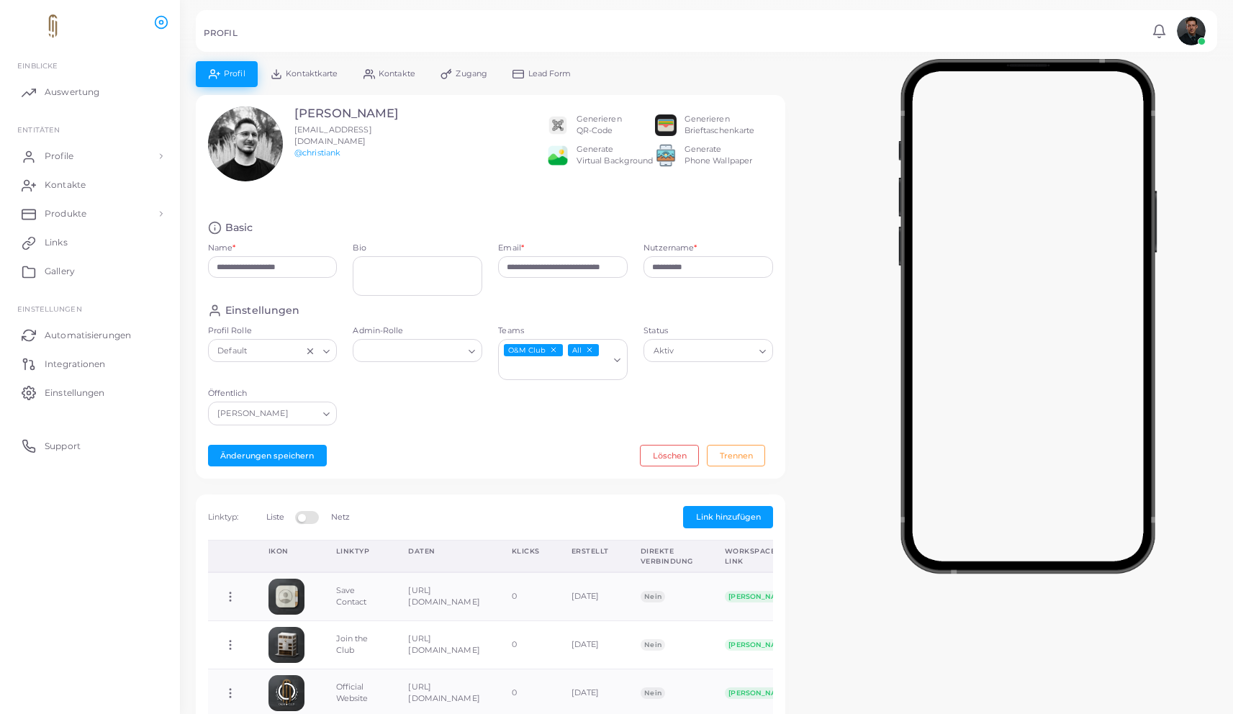
click at [400, 295] on div "Bio" at bounding box center [417, 272] width 145 height 61
click at [403, 286] on textarea "Bio" at bounding box center [418, 276] width 130 height 40
type textarea "**********"
click at [278, 445] on button "Änderungen speichern" at bounding box center [267, 456] width 119 height 22
click at [76, 153] on link "Profile" at bounding box center [90, 156] width 158 height 29
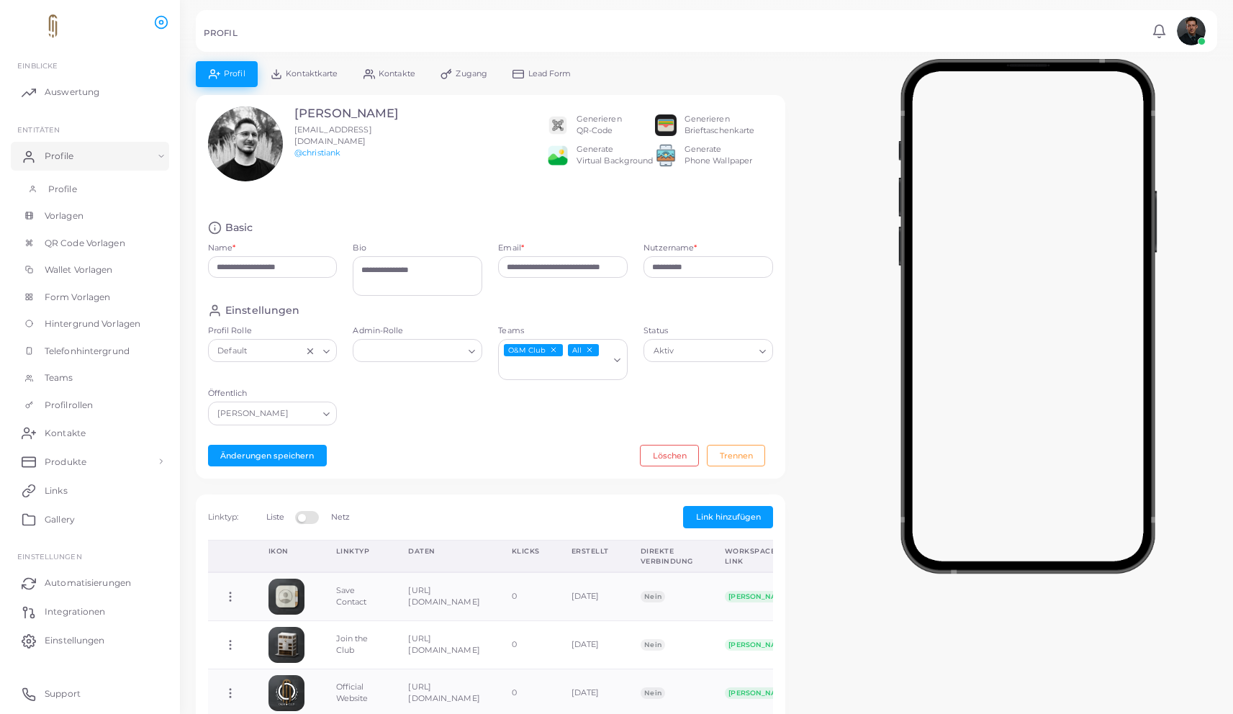
click at [68, 178] on link "Profile" at bounding box center [90, 189] width 158 height 27
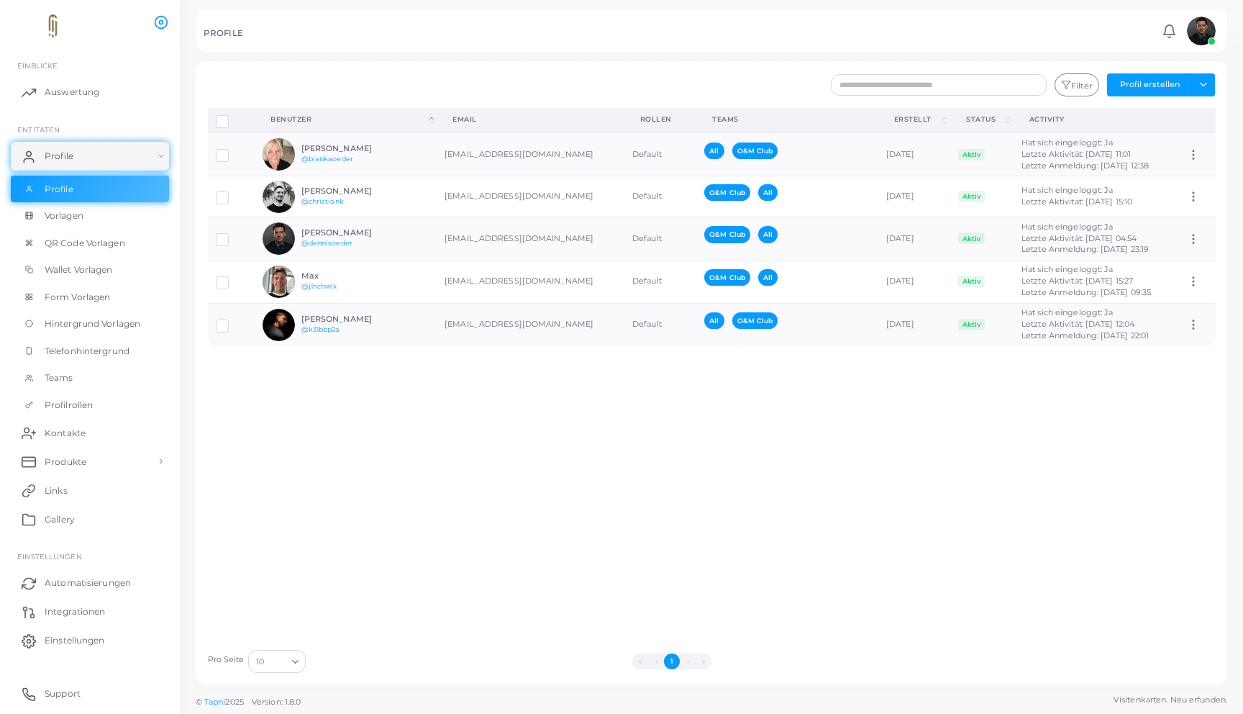
click at [306, 52] on div at bounding box center [621, 30] width 1243 height 61
